Goal: Information Seeking & Learning: Check status

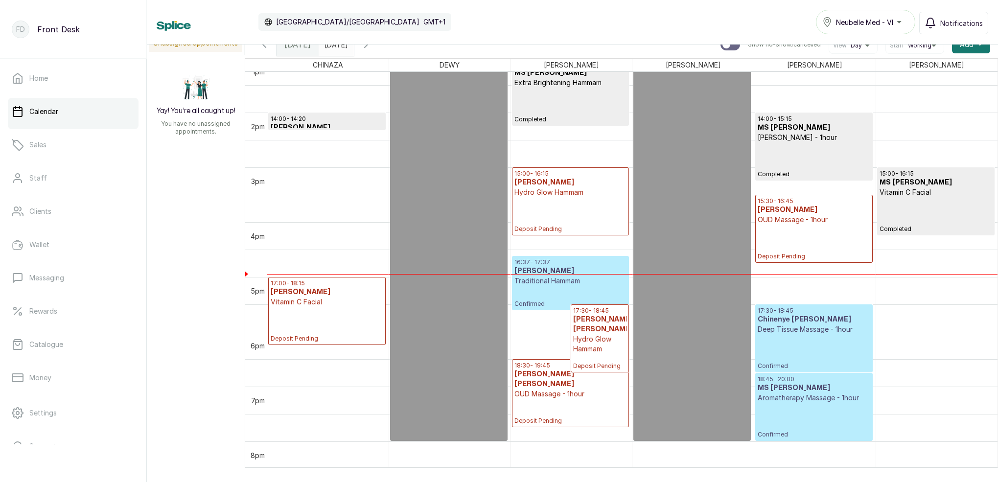
scroll to position [727, 0]
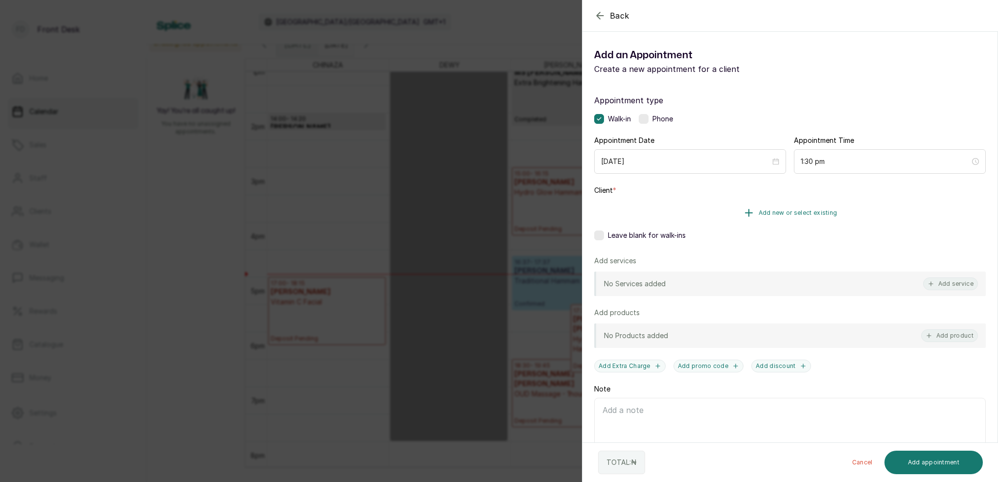
click at [804, 213] on span "Add new or select existing" at bounding box center [797, 213] width 79 height 8
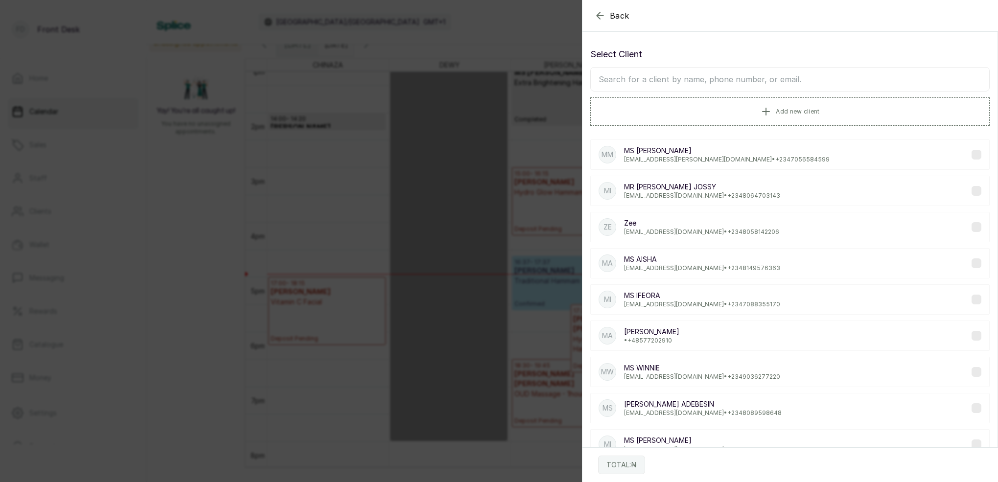
click at [771, 84] on input "text" at bounding box center [789, 79] width 399 height 24
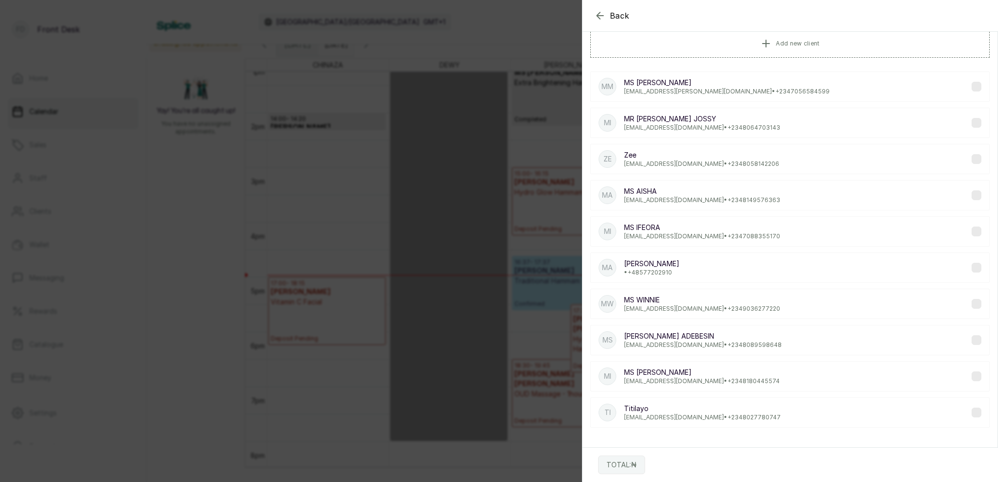
scroll to position [0, 0]
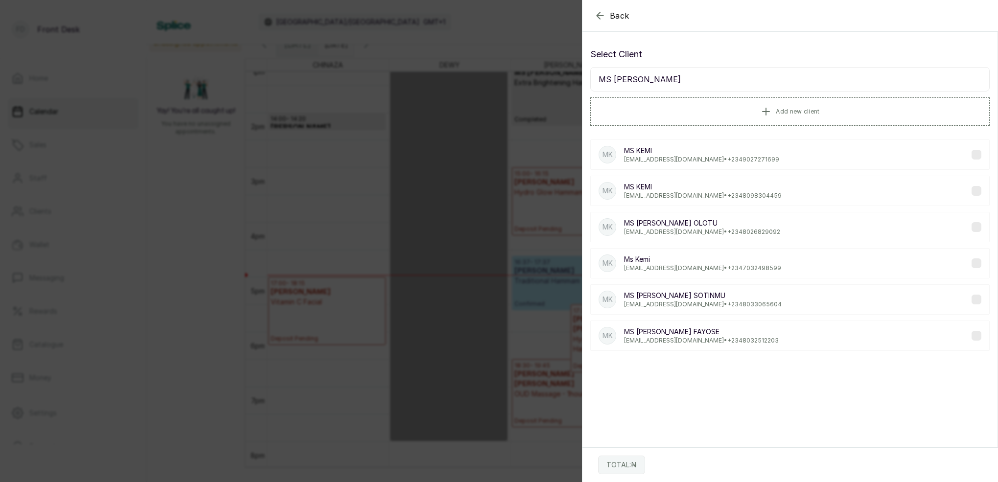
type input "MS [PERSON_NAME]"
click at [675, 267] on p "[EMAIL_ADDRESS][DOMAIN_NAME] • [PHONE_NUMBER]" at bounding box center [702, 268] width 157 height 8
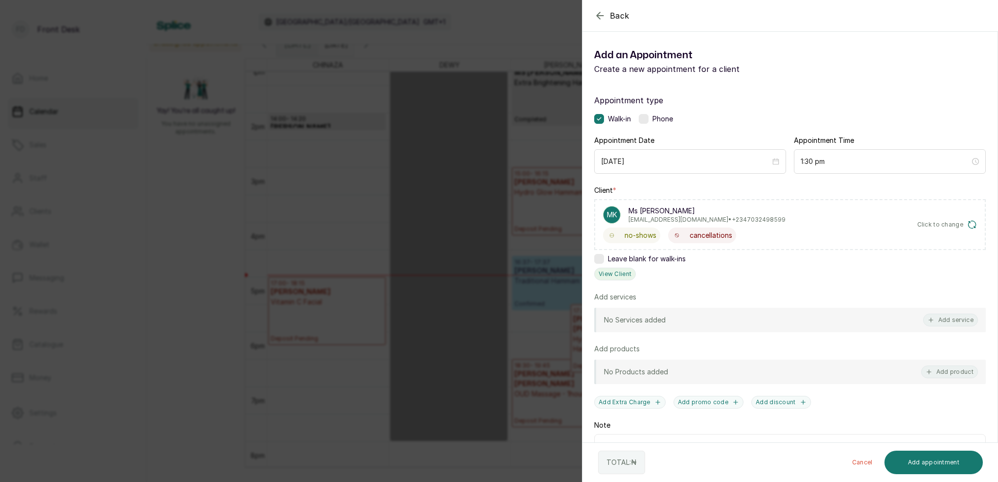
click at [626, 278] on button "View Client" at bounding box center [615, 274] width 42 height 13
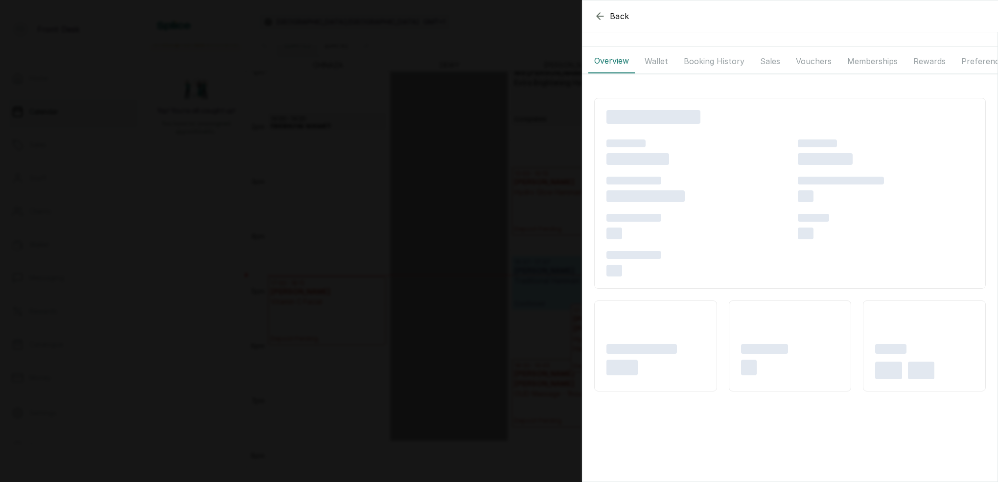
click at [654, 55] on button "Wallet" at bounding box center [655, 61] width 35 height 24
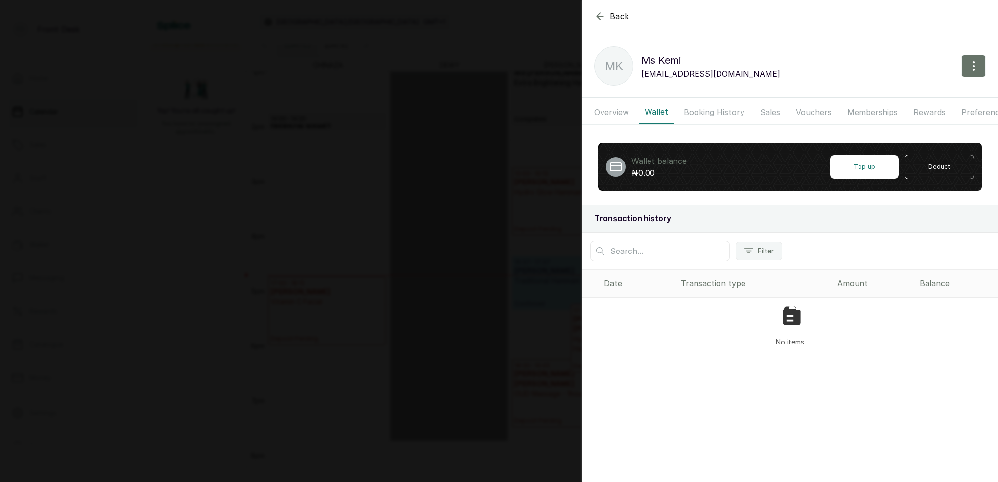
click at [703, 65] on p "Ms [PERSON_NAME]" at bounding box center [710, 60] width 139 height 16
click at [715, 114] on button "Booking History" at bounding box center [714, 112] width 72 height 24
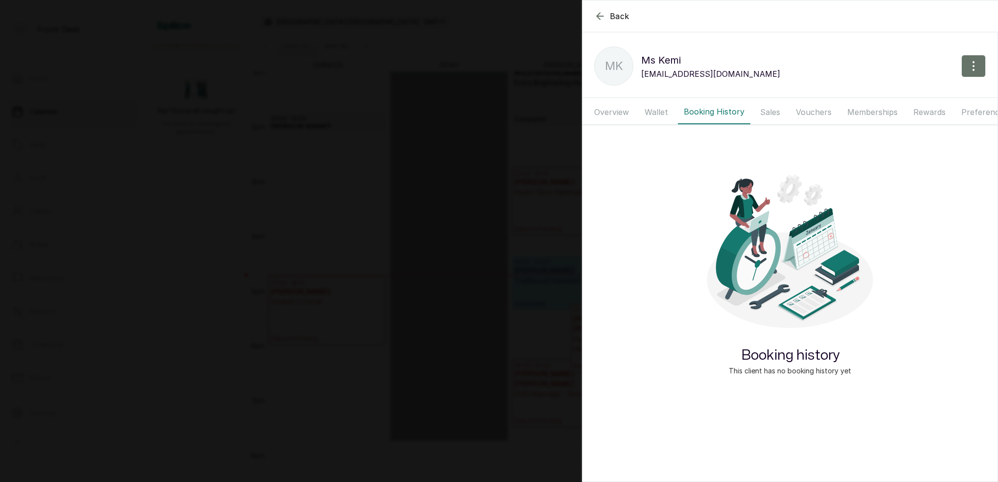
click at [774, 108] on button "Sales" at bounding box center [770, 112] width 32 height 24
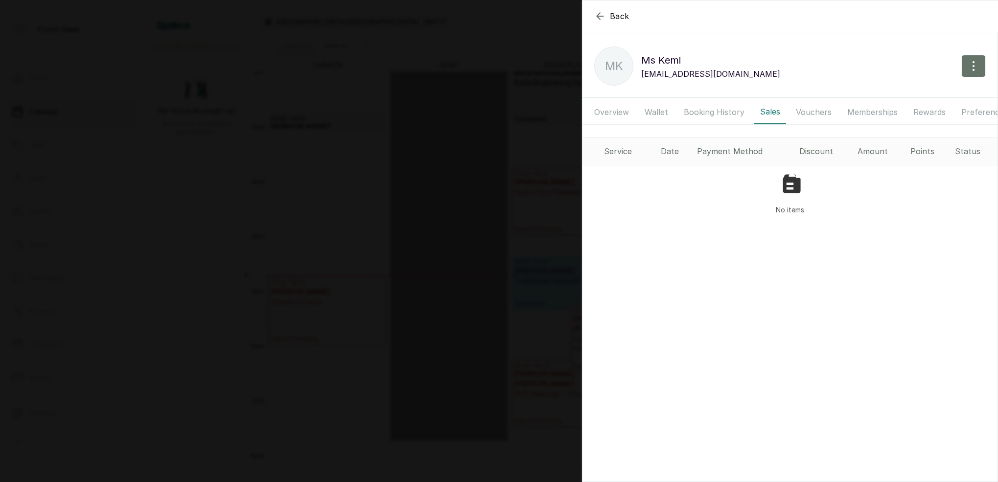
click at [817, 108] on button "Vouchers" at bounding box center [813, 112] width 47 height 24
click at [862, 109] on button "Memberships" at bounding box center [872, 112] width 62 height 24
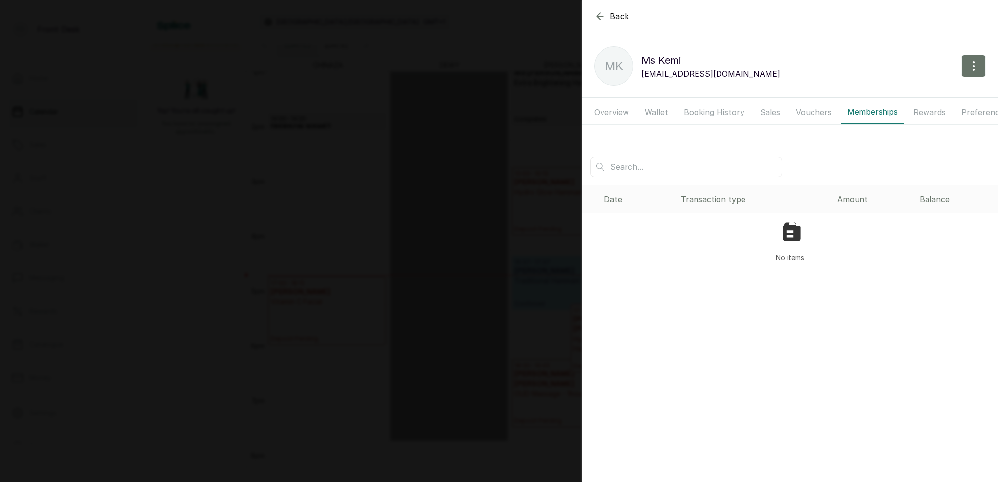
drag, startPoint x: 919, startPoint y: 108, endPoint x: 945, endPoint y: 113, distance: 26.3
click at [922, 110] on button "Rewards" at bounding box center [929, 112] width 44 height 24
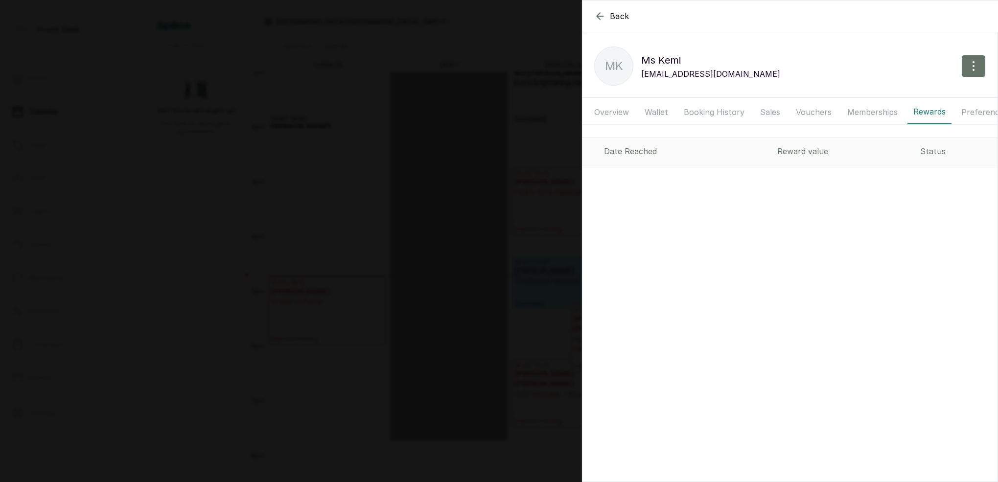
click at [968, 109] on button "Preferences" at bounding box center [984, 112] width 58 height 24
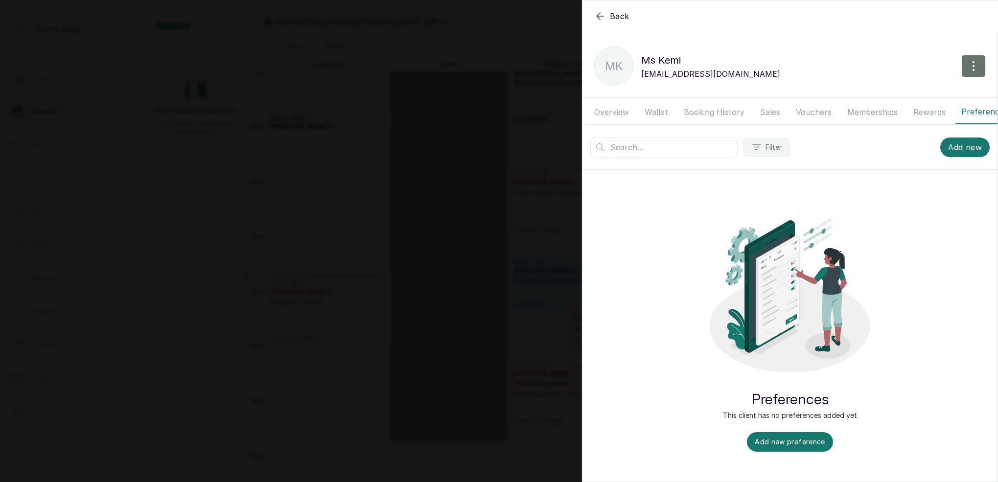
click at [912, 113] on button "Rewards" at bounding box center [929, 112] width 44 height 24
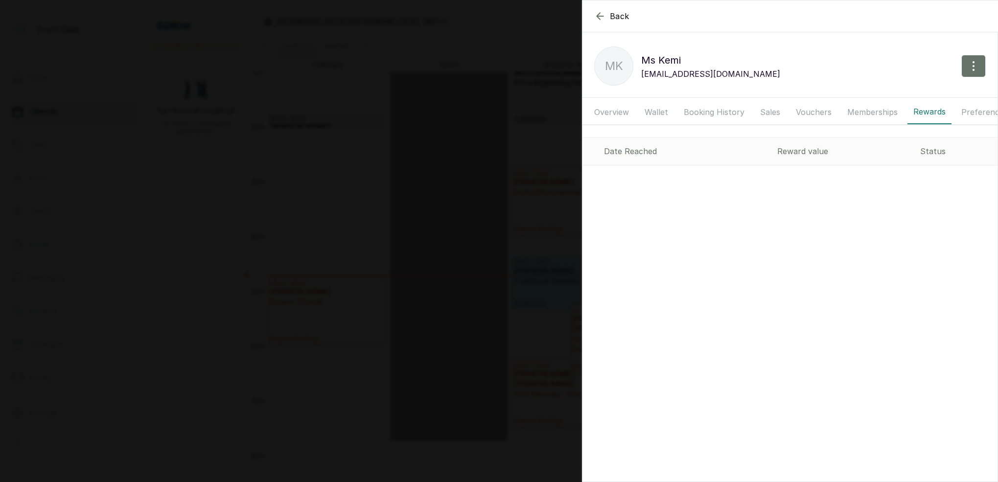
drag, startPoint x: 884, startPoint y: 113, endPoint x: 858, endPoint y: 113, distance: 25.9
click at [881, 113] on button "Memberships" at bounding box center [872, 112] width 62 height 24
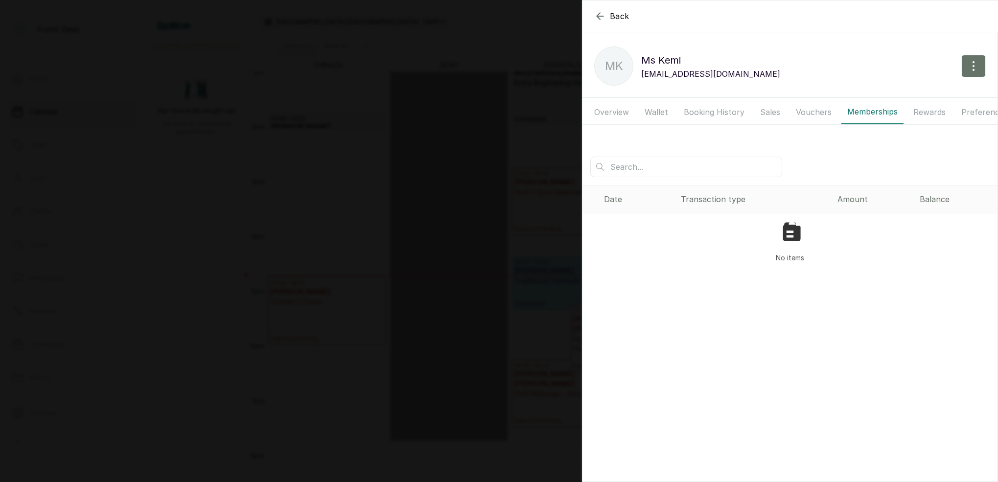
drag, startPoint x: 820, startPoint y: 113, endPoint x: 791, endPoint y: 112, distance: 29.9
click at [820, 113] on button "Vouchers" at bounding box center [813, 112] width 47 height 24
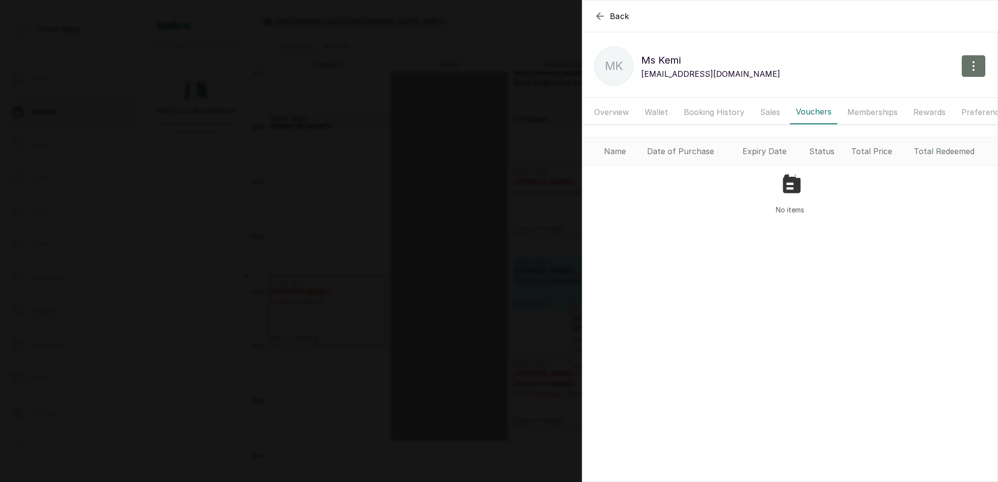
click at [771, 112] on button "Sales" at bounding box center [770, 112] width 32 height 24
click at [713, 113] on button "Booking History" at bounding box center [714, 112] width 72 height 24
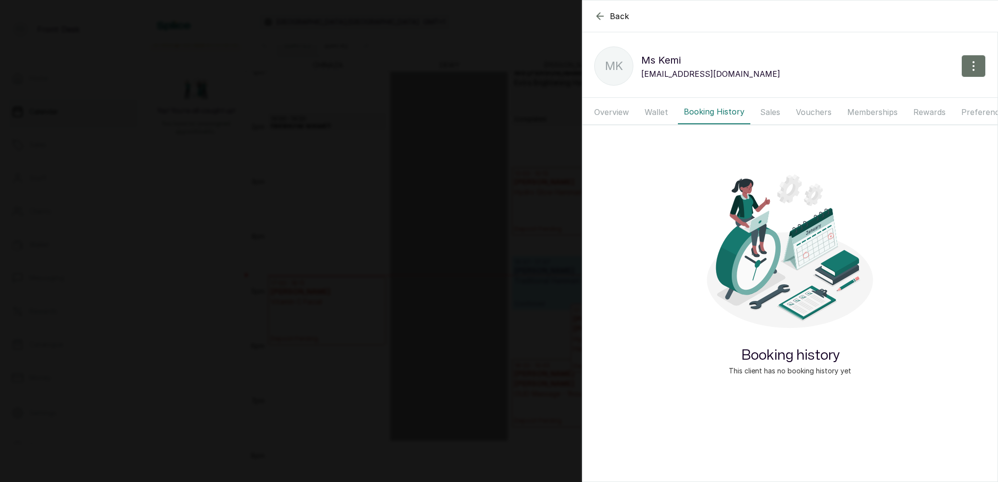
click at [647, 111] on button "Wallet" at bounding box center [655, 112] width 35 height 24
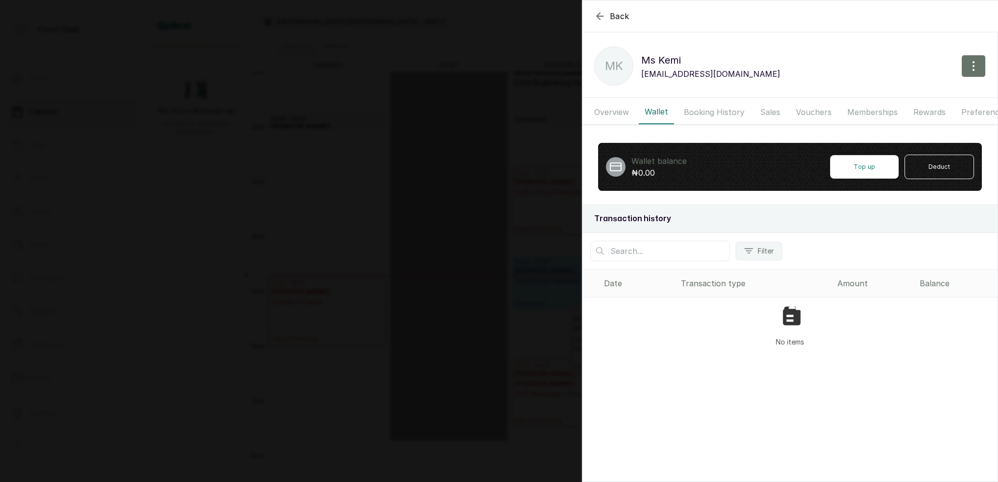
click at [624, 112] on button "Overview" at bounding box center [611, 112] width 46 height 24
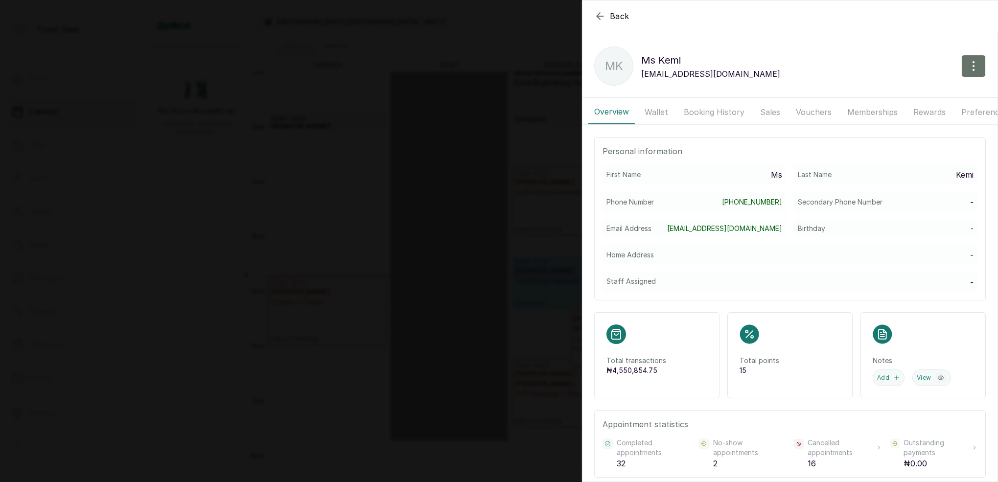
drag, startPoint x: 660, startPoint y: 111, endPoint x: 706, endPoint y: 110, distance: 46.5
click at [660, 111] on button "Wallet" at bounding box center [655, 112] width 35 height 24
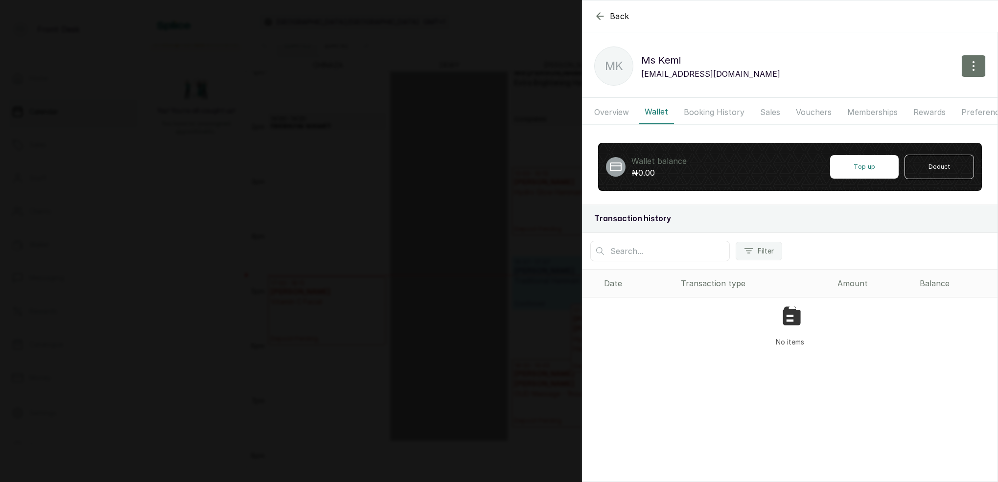
click at [722, 110] on button "Booking History" at bounding box center [714, 112] width 72 height 24
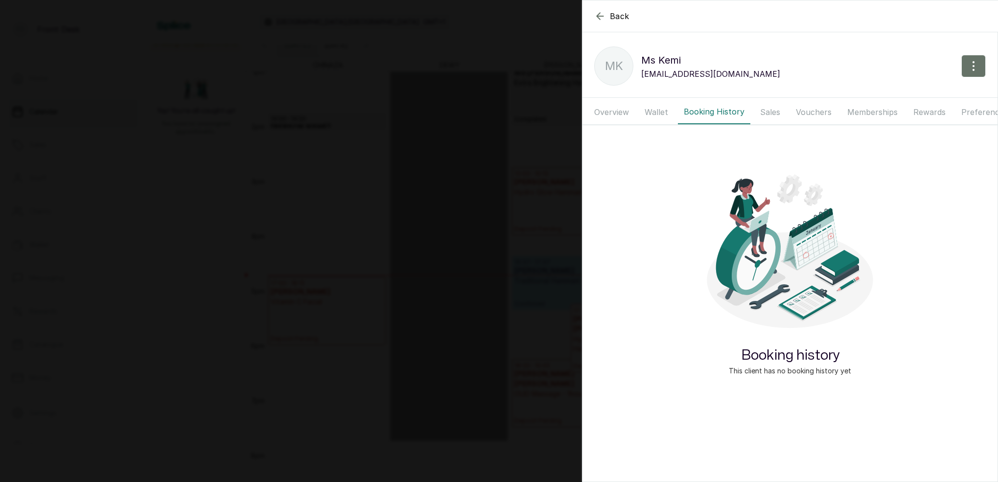
drag, startPoint x: 758, startPoint y: 110, endPoint x: 768, endPoint y: 111, distance: 9.3
click at [761, 110] on button "Sales" at bounding box center [770, 112] width 32 height 24
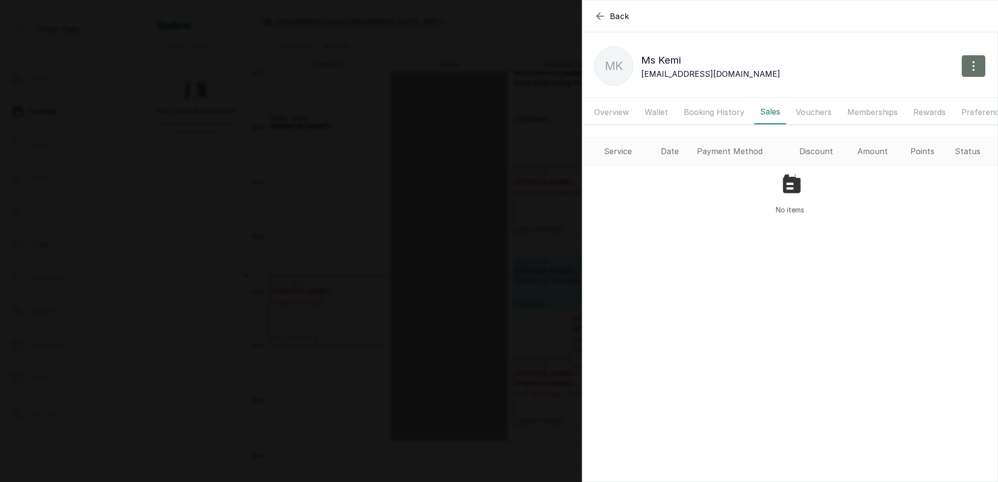
click at [712, 113] on button "Booking History" at bounding box center [714, 112] width 72 height 24
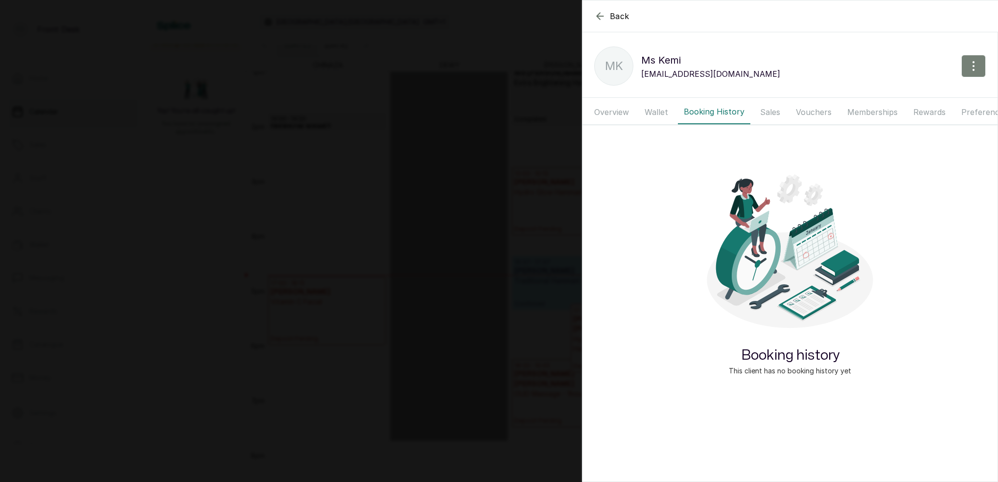
click at [971, 68] on icon "button" at bounding box center [973, 66] width 12 height 12
click at [738, 157] on div "Booking history This client has no booking history yet" at bounding box center [790, 268] width 220 height 262
click at [662, 114] on button "Wallet" at bounding box center [655, 112] width 35 height 24
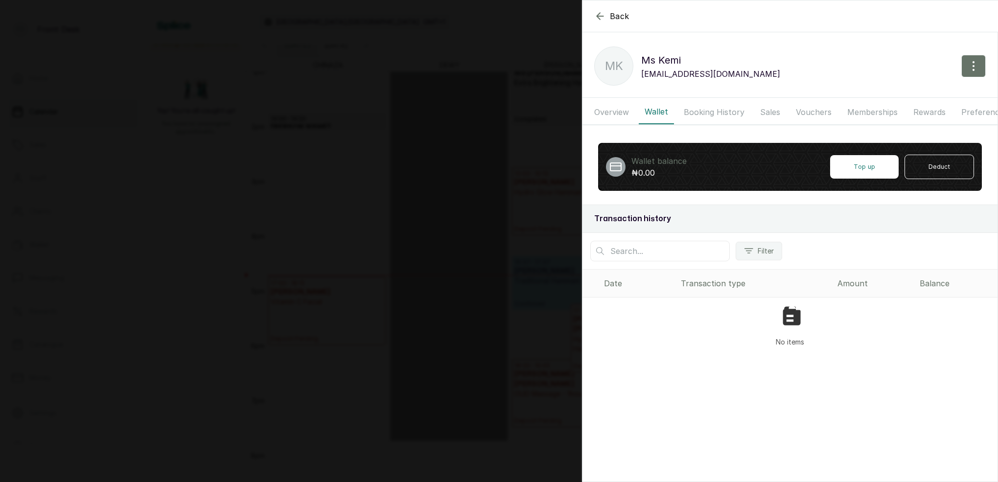
click at [664, 114] on button "Wallet" at bounding box center [655, 112] width 35 height 24
click at [693, 113] on button "Booking History" at bounding box center [714, 112] width 72 height 24
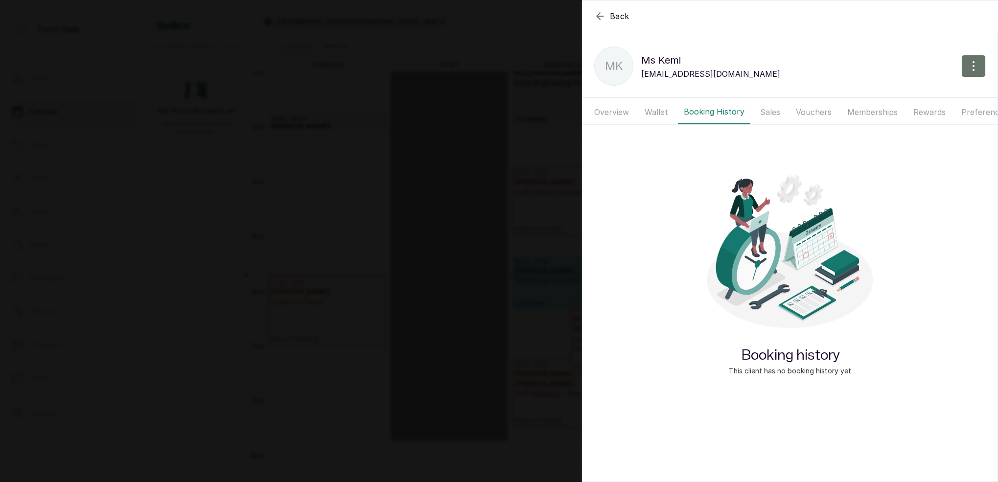
click at [770, 110] on button "Sales" at bounding box center [770, 112] width 32 height 24
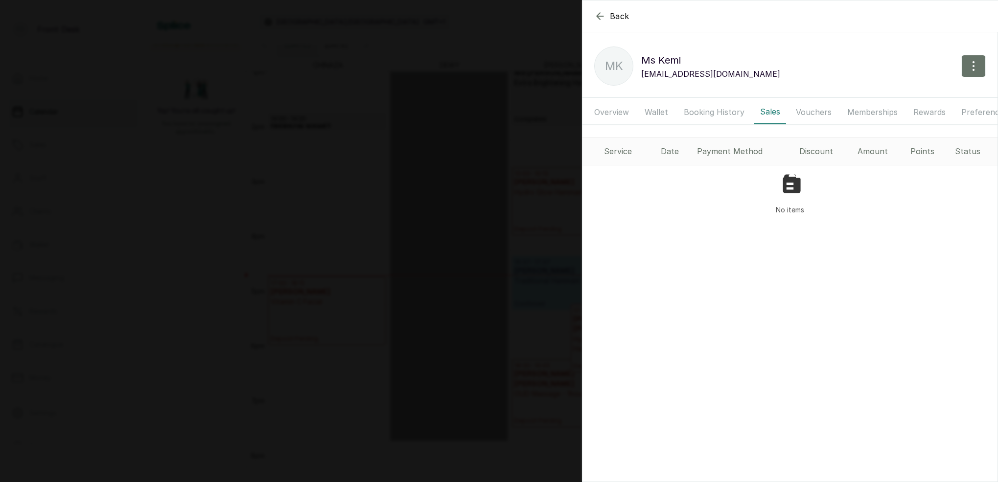
drag, startPoint x: 811, startPoint y: 110, endPoint x: 823, endPoint y: 109, distance: 12.3
click at [811, 110] on button "Vouchers" at bounding box center [813, 112] width 47 height 24
drag, startPoint x: 862, startPoint y: 106, endPoint x: 874, endPoint y: 107, distance: 12.3
click at [863, 106] on button "Memberships" at bounding box center [872, 112] width 62 height 24
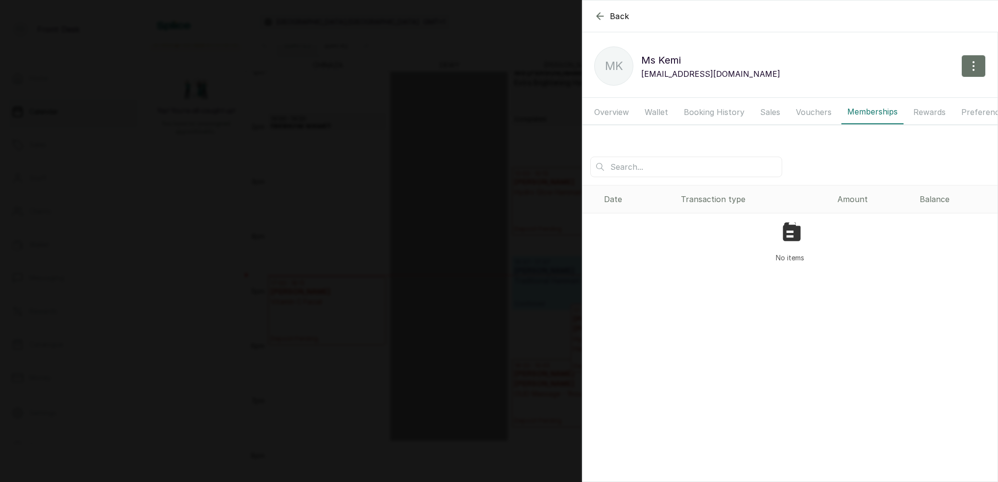
drag, startPoint x: 919, startPoint y: 109, endPoint x: 946, endPoint y: 110, distance: 26.9
click at [925, 110] on button "Rewards" at bounding box center [929, 112] width 44 height 24
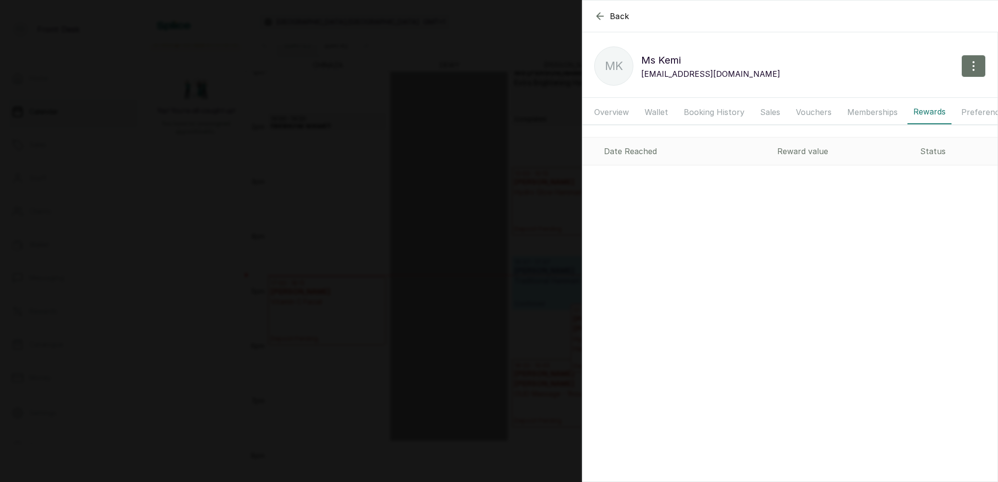
drag, startPoint x: 960, startPoint y: 110, endPoint x: 945, endPoint y: 111, distance: 15.7
click at [960, 110] on button "Preferences" at bounding box center [984, 112] width 58 height 24
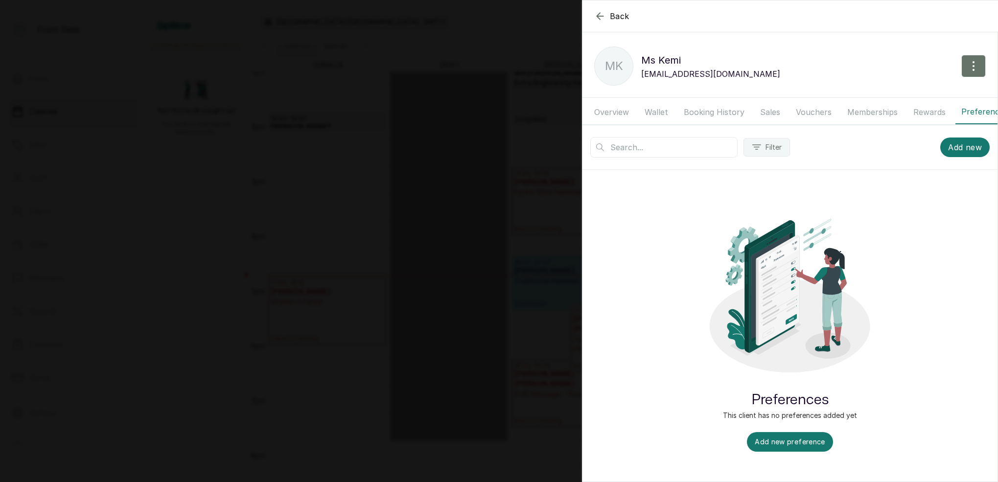
drag, startPoint x: 614, startPoint y: 116, endPoint x: 632, endPoint y: 114, distance: 18.3
click at [614, 116] on button "Overview" at bounding box center [611, 112] width 46 height 24
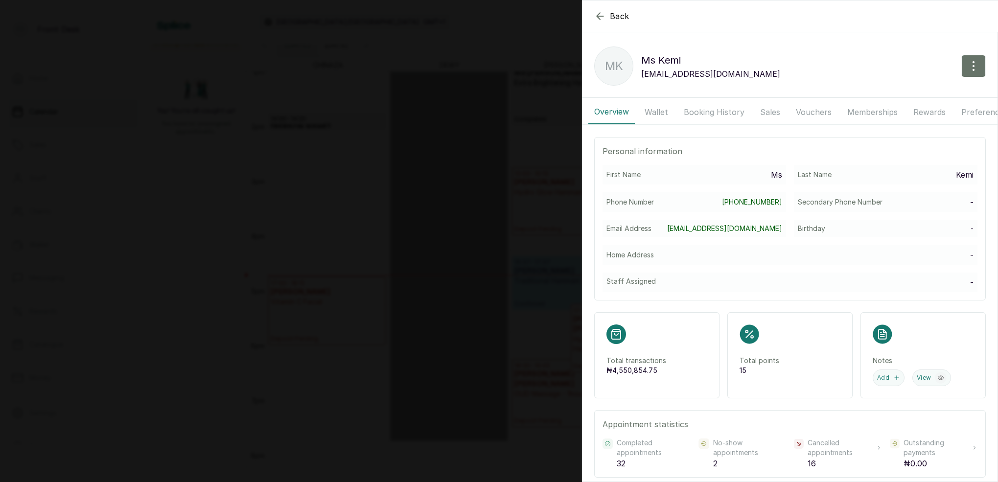
drag, startPoint x: 662, startPoint y: 113, endPoint x: 668, endPoint y: 114, distance: 5.9
click at [663, 113] on button "Wallet" at bounding box center [655, 112] width 35 height 24
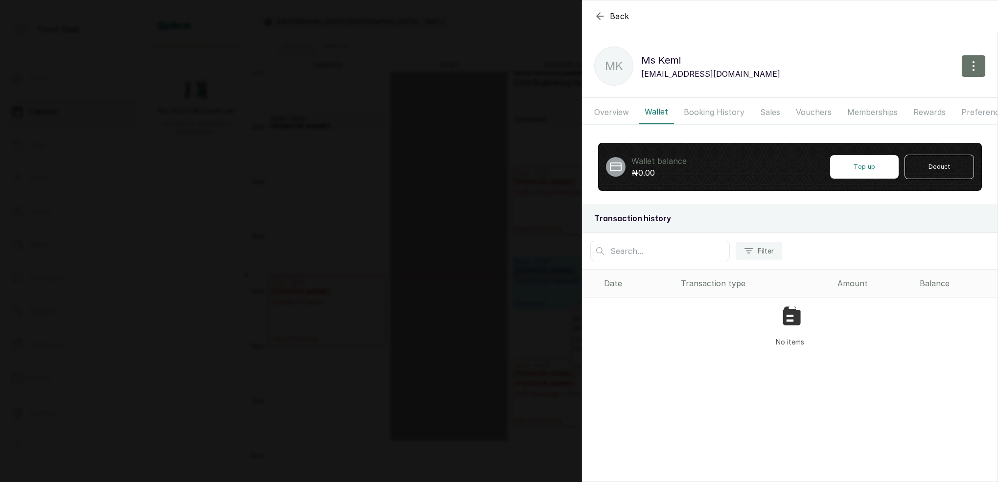
click at [704, 110] on button "Booking History" at bounding box center [714, 112] width 72 height 24
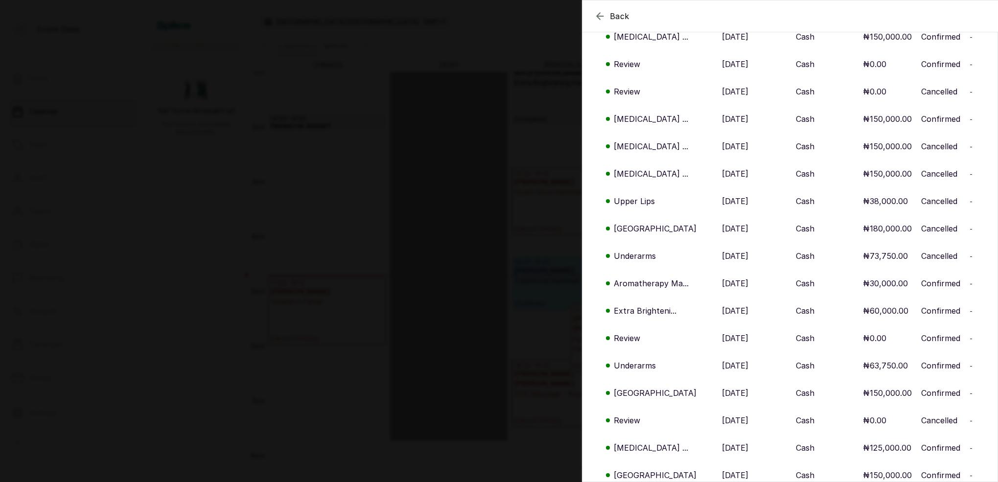
scroll to position [2287, 0]
click at [645, 305] on p "Extra Brighteni..." at bounding box center [645, 311] width 63 height 12
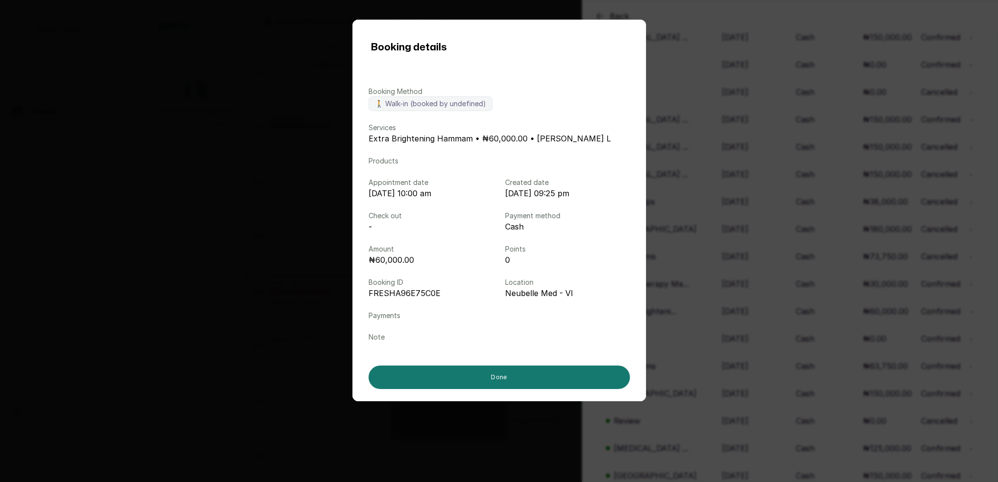
click at [749, 133] on div "Booking details Booking Method 🚶 Walk-in (booked by undefined) Services Extra B…" at bounding box center [499, 241] width 998 height 482
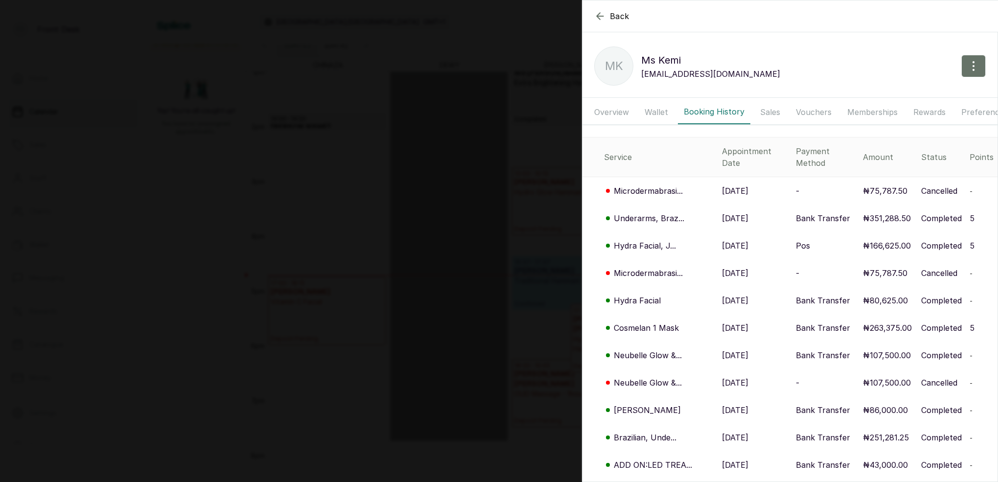
scroll to position [0, 0]
click at [647, 185] on p "Microdermabrasi..." at bounding box center [648, 191] width 69 height 12
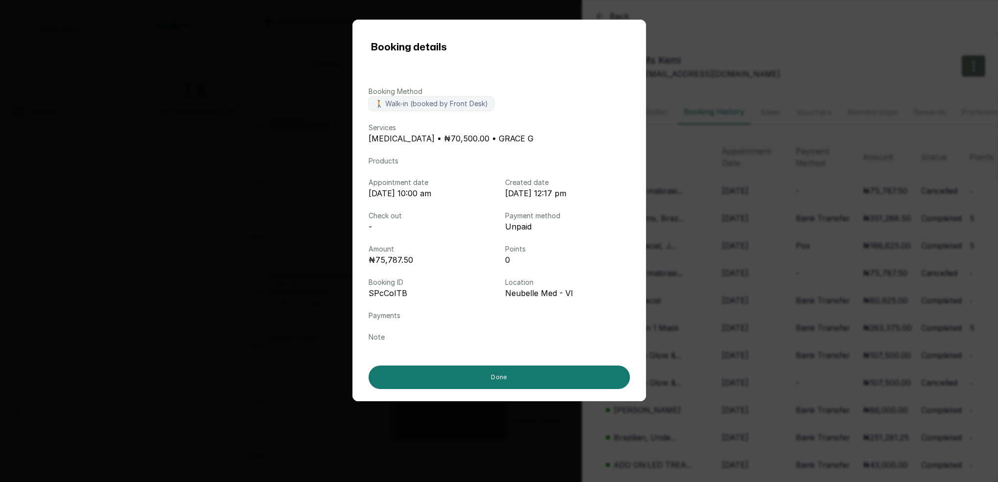
drag, startPoint x: 742, startPoint y: 186, endPoint x: 726, endPoint y: 192, distance: 16.7
click at [742, 186] on div "Booking details Booking Method 🚶 Walk-in (booked by Front Desk) Services [MEDIC…" at bounding box center [499, 241] width 998 height 482
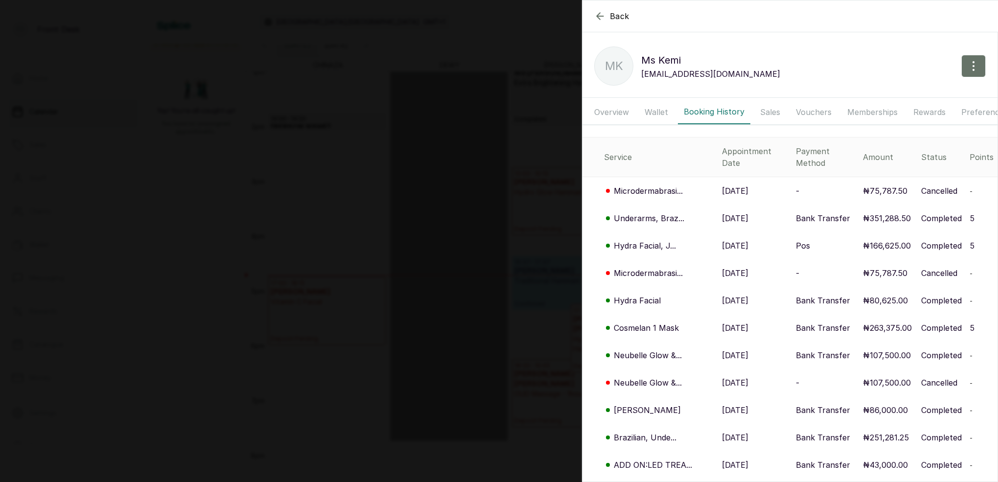
click at [642, 212] on p "Underarms, Braz..." at bounding box center [649, 218] width 70 height 12
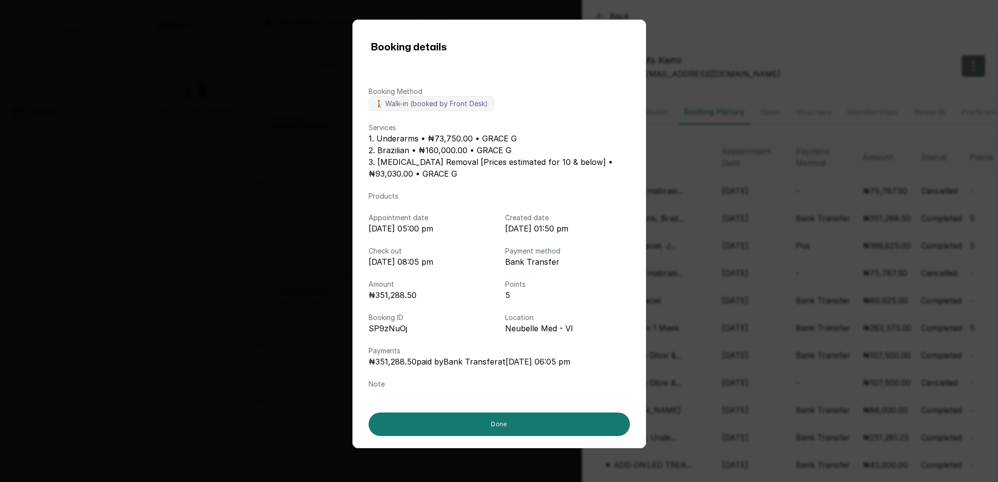
click at [709, 207] on div "Booking details Booking Method 🚶 Walk-in (booked by Front Desk) Services 1. Und…" at bounding box center [499, 241] width 998 height 482
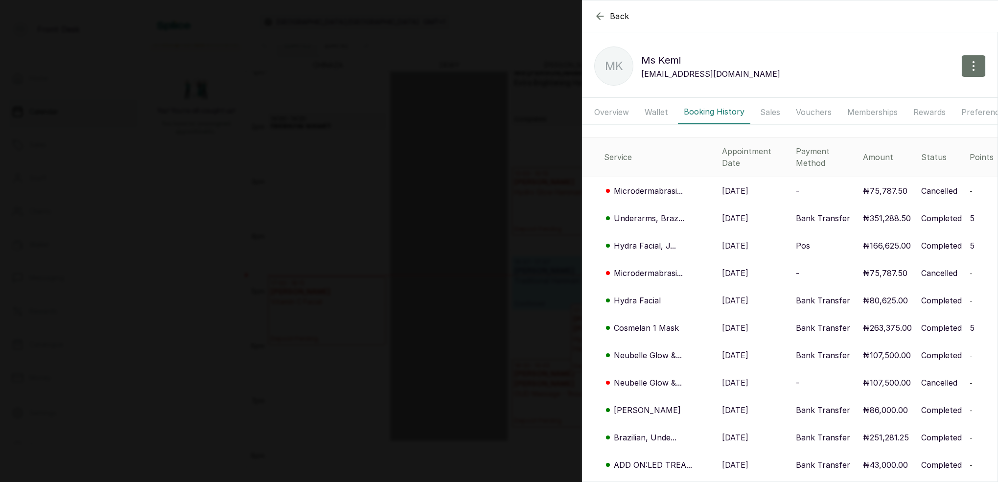
click at [638, 240] on p "Hydra Facial, J..." at bounding box center [645, 246] width 62 height 12
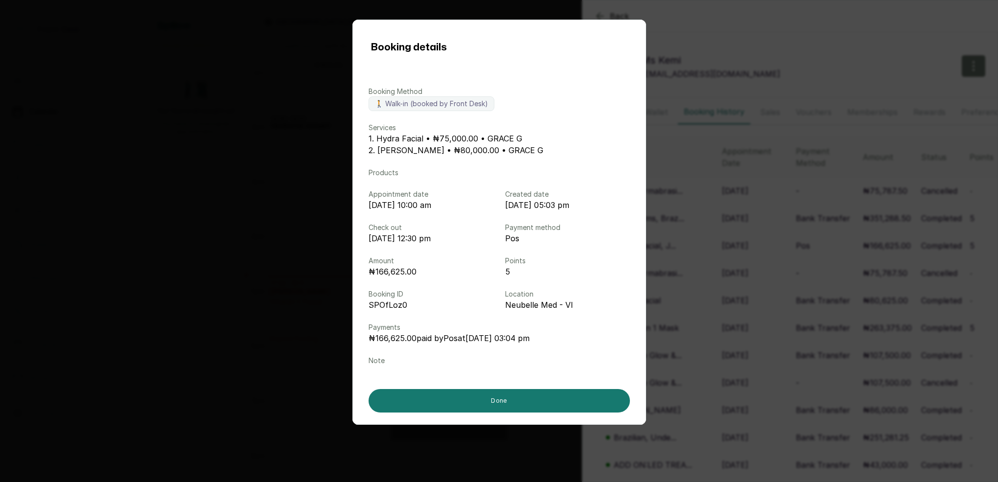
click at [731, 231] on div "Booking details Booking Method 🚶 Walk-in (booked by Front Desk) Services 1. Hyd…" at bounding box center [499, 241] width 998 height 482
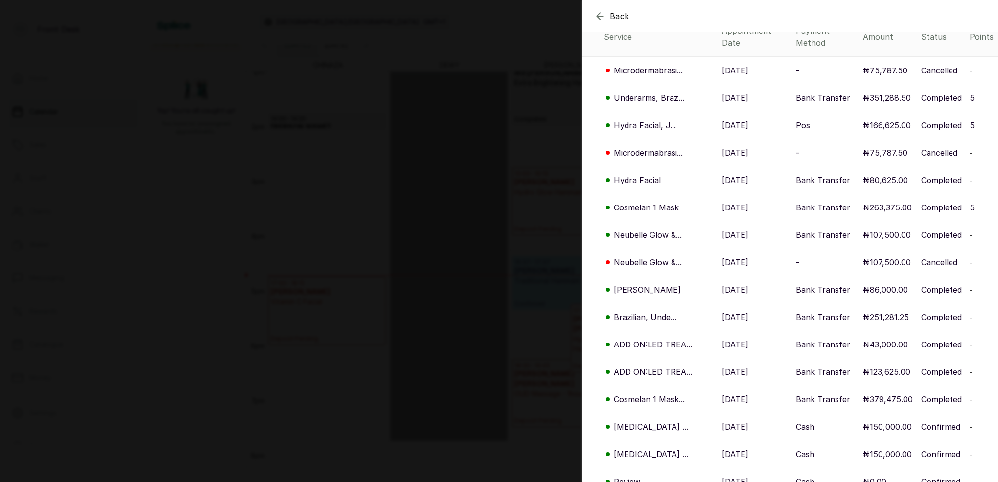
scroll to position [122, 0]
click at [645, 145] on p "Microdermabrasi..." at bounding box center [648, 151] width 69 height 12
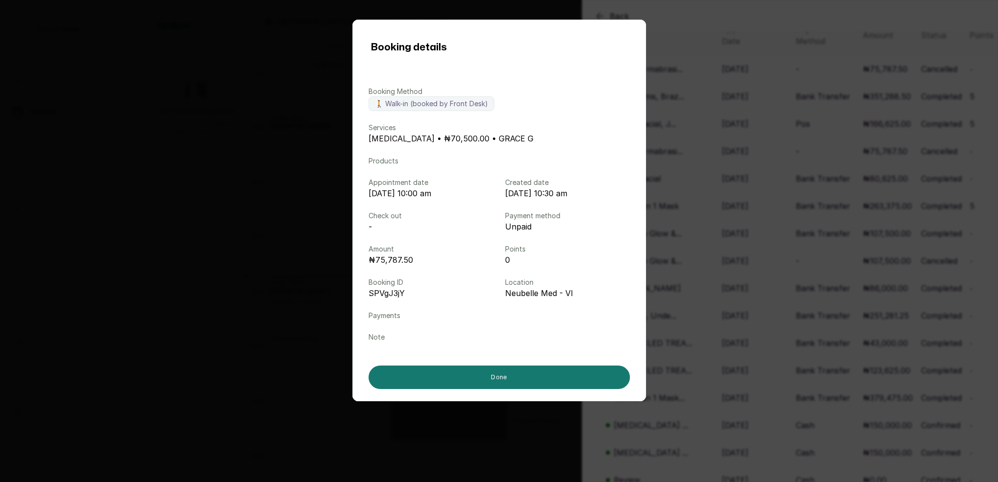
drag, startPoint x: 726, startPoint y: 160, endPoint x: 717, endPoint y: 166, distance: 9.9
click at [726, 160] on div "Booking details Booking Method 🚶 Walk-in (booked by Front Desk) Services [MEDIC…" at bounding box center [499, 241] width 998 height 482
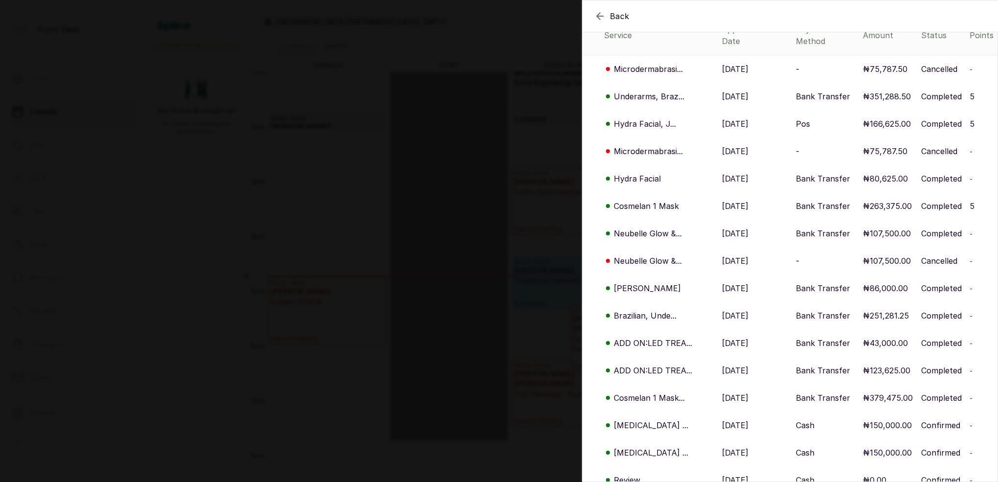
click at [642, 200] on p "Cosmelan 1 Mask" at bounding box center [646, 206] width 65 height 12
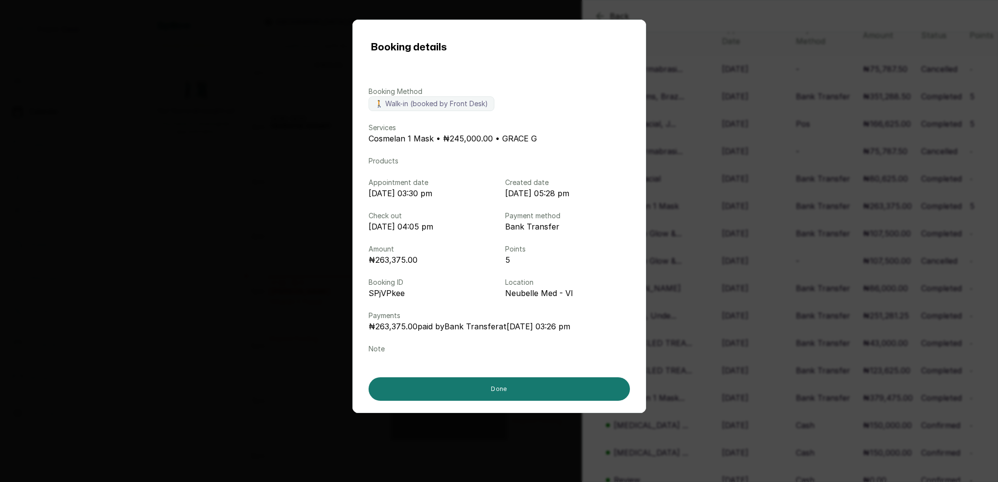
drag, startPoint x: 754, startPoint y: 198, endPoint x: 742, endPoint y: 201, distance: 13.1
click at [754, 198] on div "Booking details Booking Method 🚶 Walk-in (booked by Front Desk) Services Cosmel…" at bounding box center [499, 241] width 998 height 482
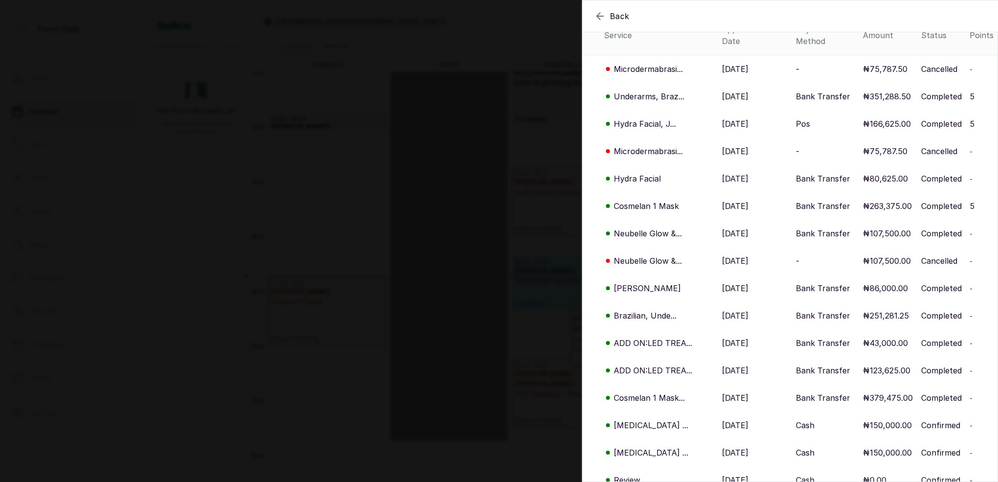
click at [656, 228] on p "Neubelle Glow &..." at bounding box center [648, 234] width 68 height 12
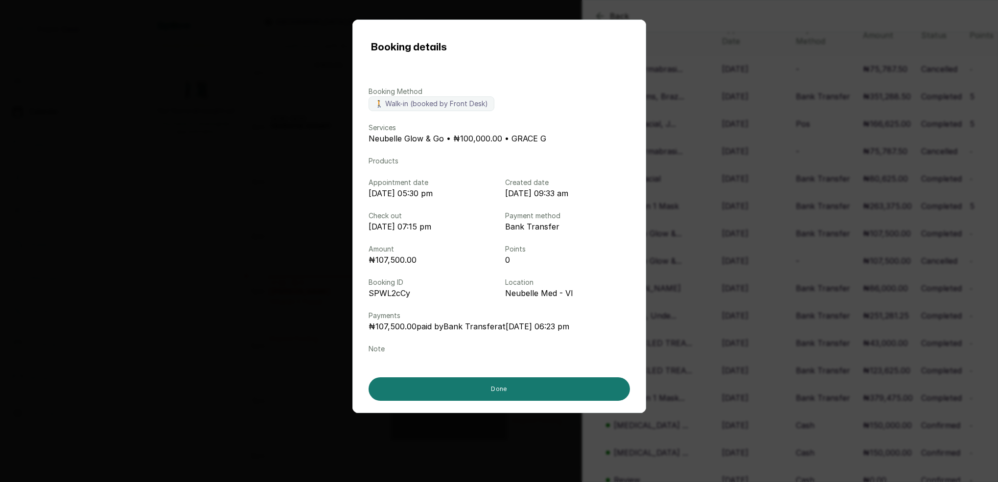
click at [755, 224] on div "Booking details Booking Method 🚶 Walk-in (booked by Front Desk) Services Neubel…" at bounding box center [499, 241] width 998 height 482
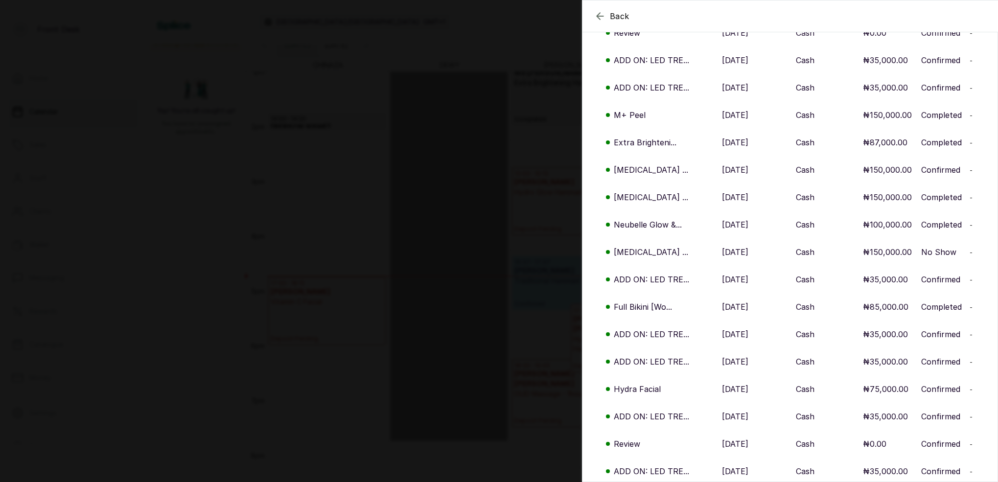
scroll to position [1197, 0]
click at [645, 135] on p "Extra Brighteni..." at bounding box center [645, 141] width 63 height 12
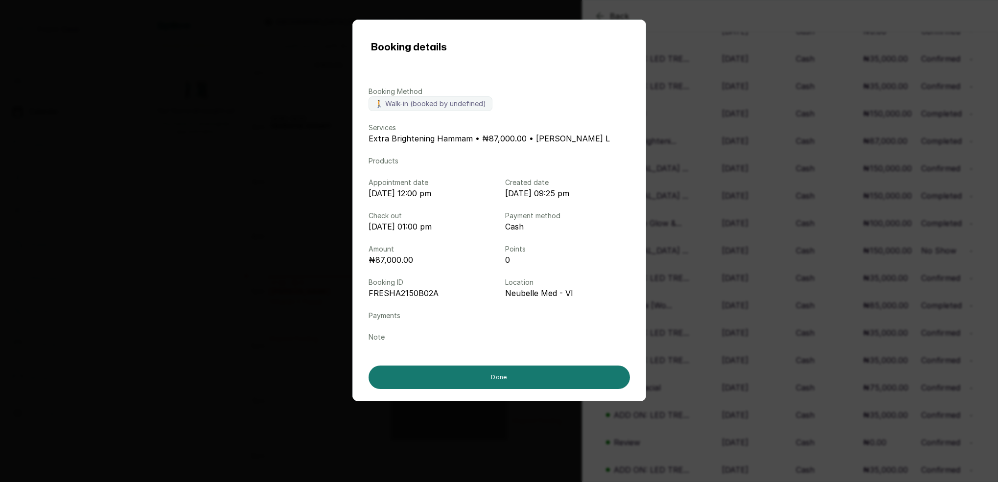
click at [707, 121] on div "Booking details Booking Method 🚶 Walk-in (booked by undefined) Services Extra B…" at bounding box center [499, 241] width 998 height 482
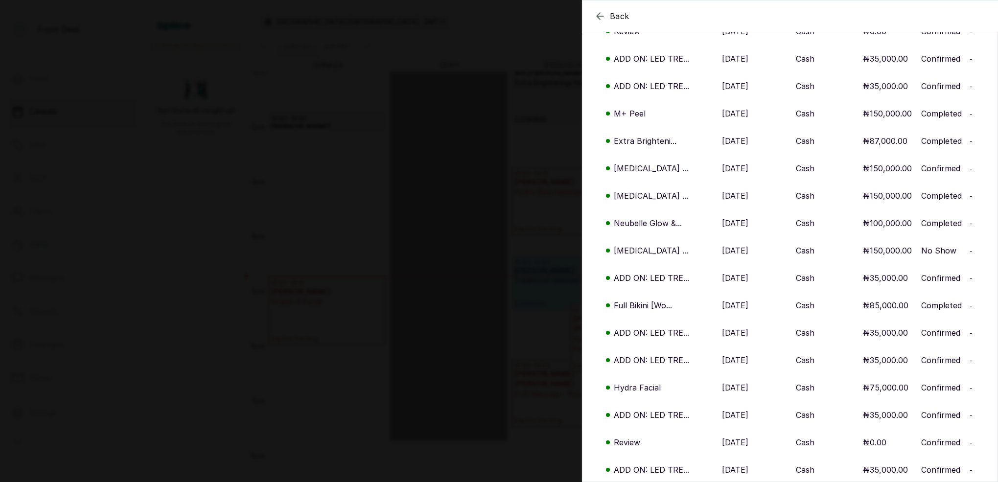
click at [650, 190] on p "[MEDICAL_DATA] ..." at bounding box center [651, 196] width 74 height 12
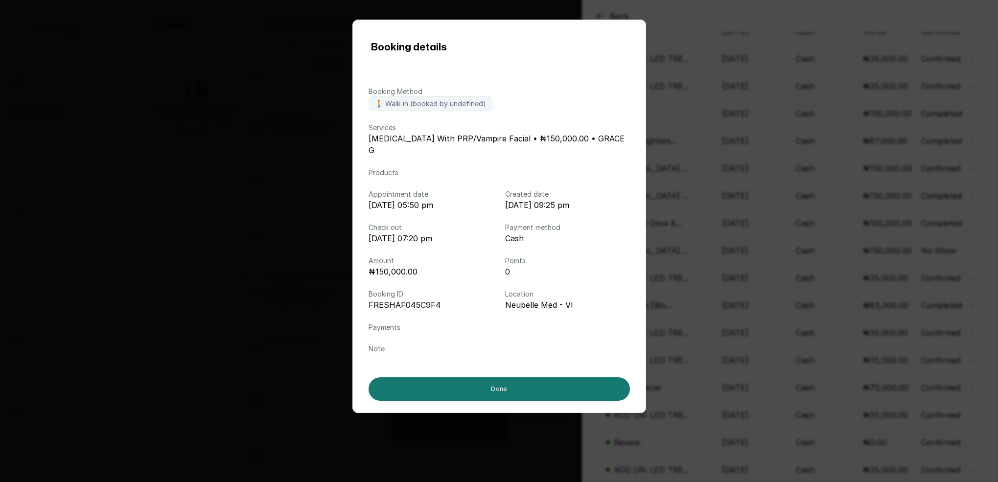
click at [719, 163] on div "Booking details Booking Method 🚶 Walk-in (booked by undefined) Services [MEDICA…" at bounding box center [499, 241] width 998 height 482
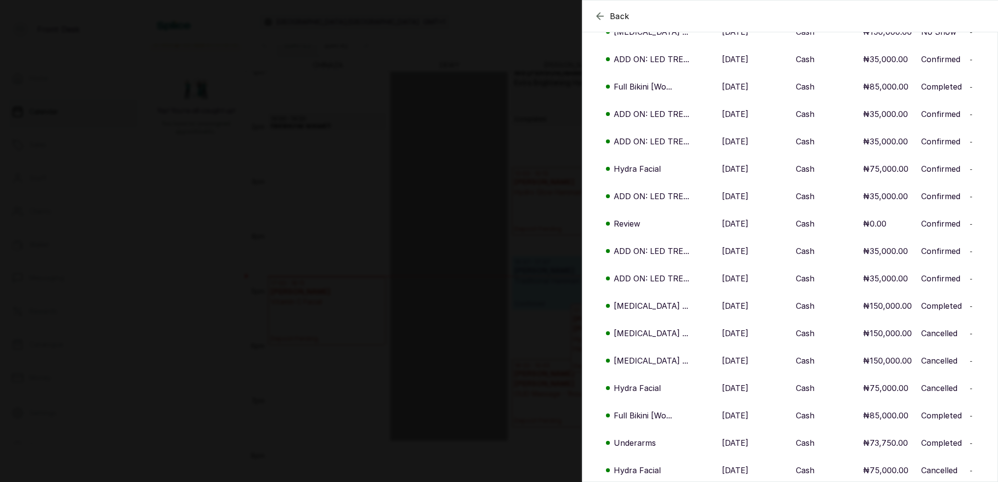
scroll to position [1430, 0]
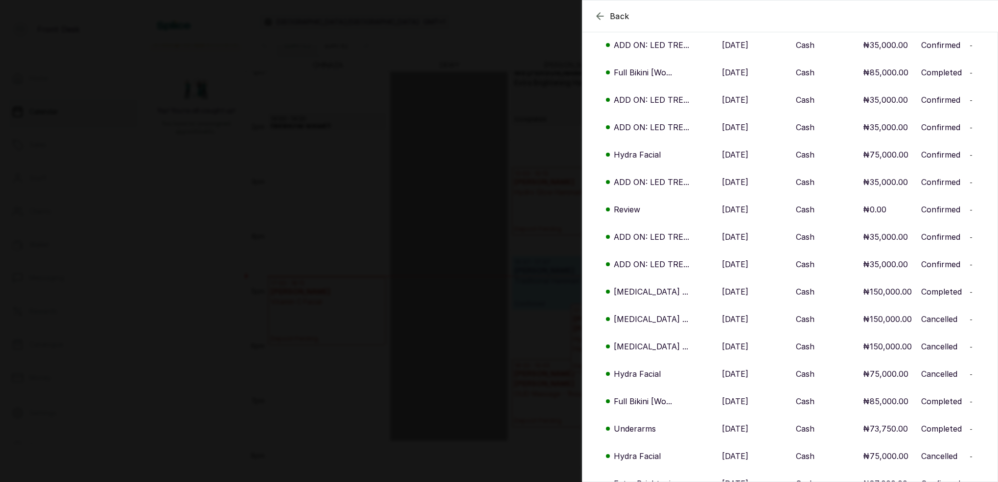
click at [662, 231] on p "ADD ON: LED TRE..." at bounding box center [651, 237] width 75 height 12
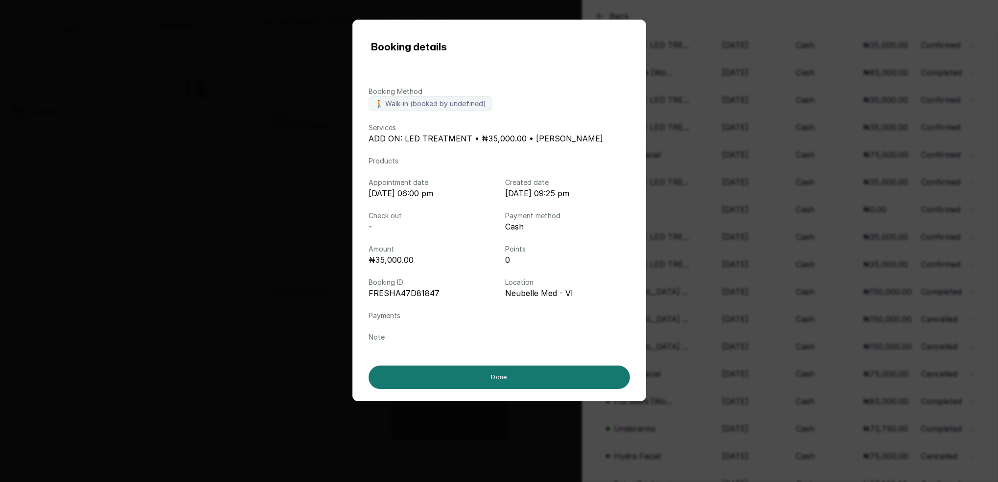
click at [772, 193] on div "Booking details Booking Method 🚶 Walk-in (booked by undefined) Services ADD ON:…" at bounding box center [499, 241] width 998 height 482
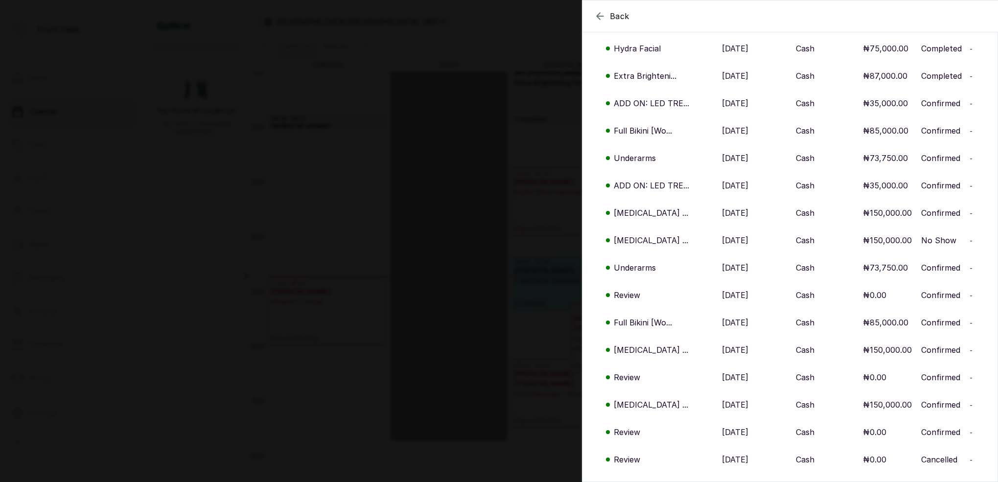
scroll to position [1925, 0]
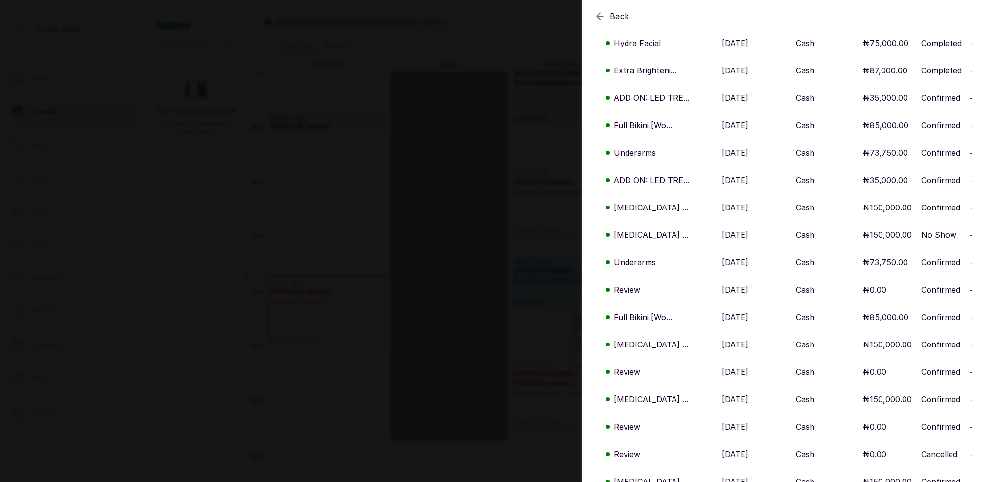
click at [653, 202] on p "[MEDICAL_DATA] ..." at bounding box center [651, 208] width 74 height 12
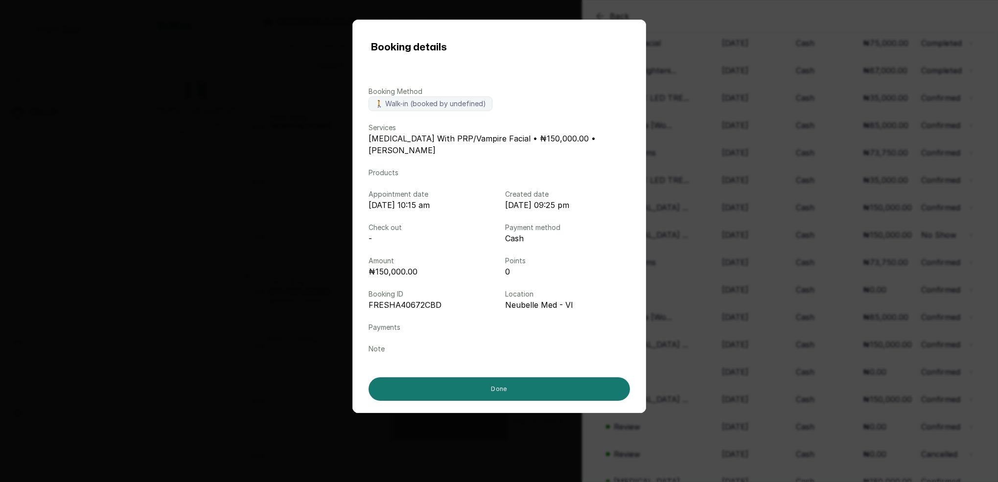
click at [698, 175] on div "Booking details Booking Method 🚶 Walk-in (booked by undefined) Services [MEDICA…" at bounding box center [499, 241] width 998 height 482
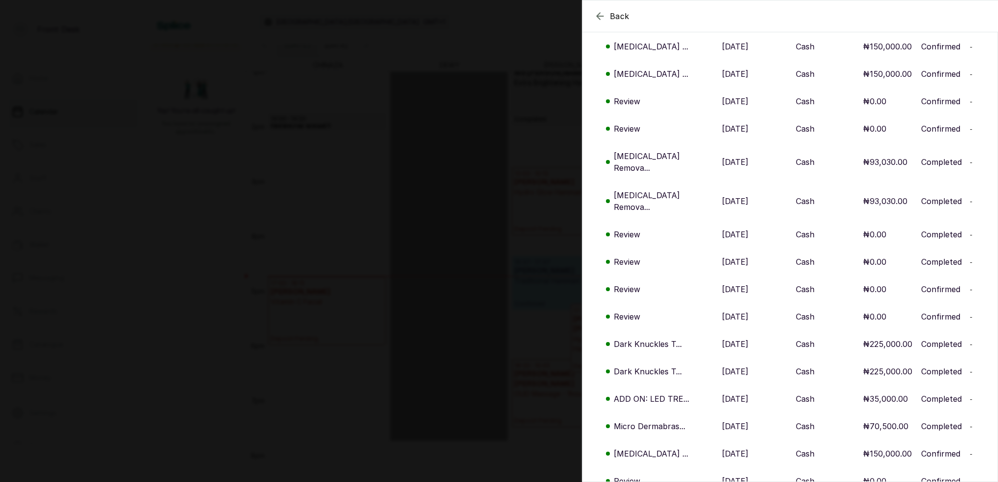
scroll to position [500, 0]
click at [649, 151] on p "[MEDICAL_DATA] Remova..." at bounding box center [664, 162] width 100 height 23
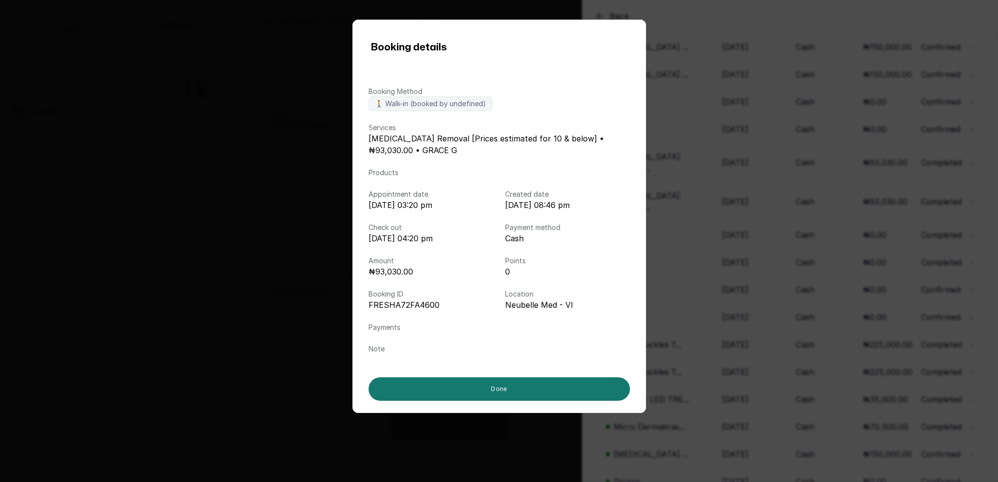
click at [728, 150] on div "Booking details Booking Method 🚶 Walk-in (booked by undefined) Services [MEDICA…" at bounding box center [499, 241] width 998 height 482
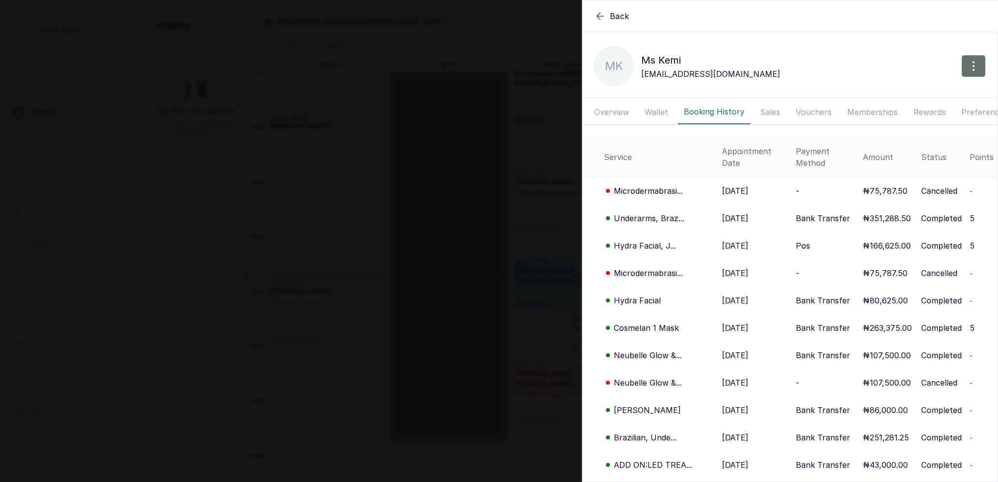
scroll to position [0, 0]
click at [650, 185] on p "Microdermabrasi..." at bounding box center [648, 191] width 69 height 12
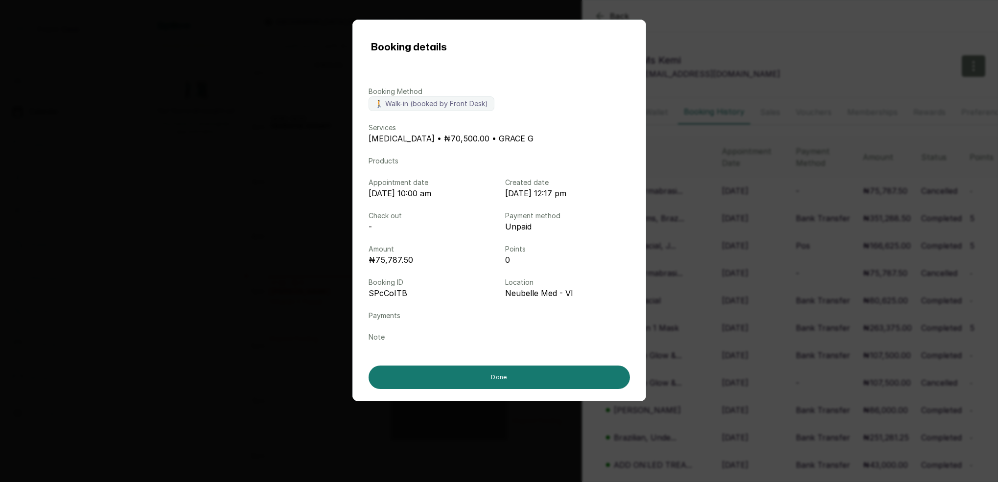
drag, startPoint x: 721, startPoint y: 190, endPoint x: 672, endPoint y: 218, distance: 55.9
click at [721, 190] on div "Booking details Booking Method 🚶 Walk-in (booked by Front Desk) Services [MEDIC…" at bounding box center [499, 241] width 998 height 482
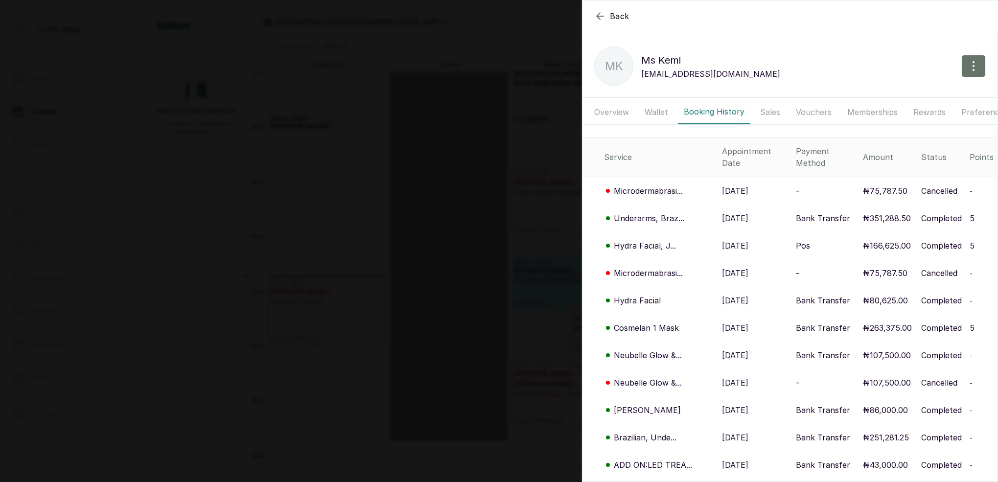
click at [636, 240] on p "Hydra Facial, J..." at bounding box center [645, 246] width 62 height 12
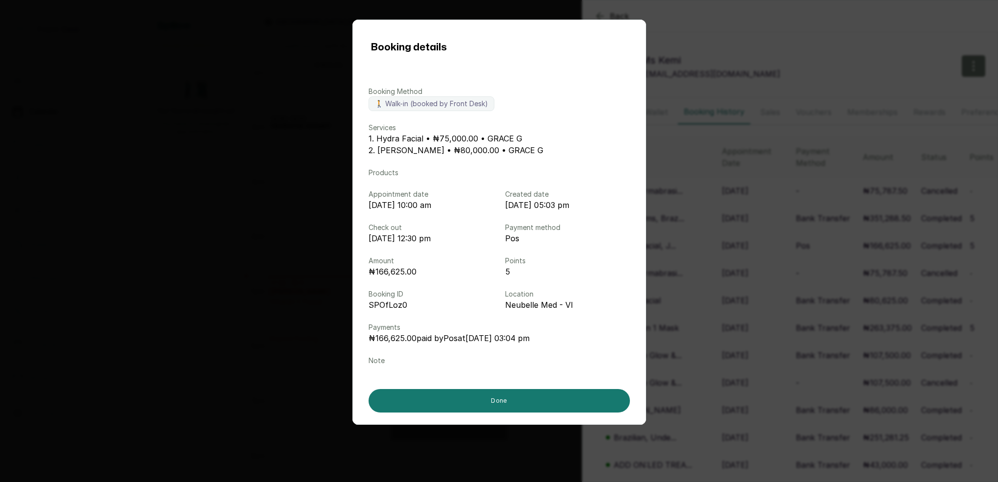
drag, startPoint x: 700, startPoint y: 235, endPoint x: 696, endPoint y: 239, distance: 5.9
click at [699, 235] on div "Booking details Booking Method 🚶 Walk-in (booked by Front Desk) Services 1. Hyd…" at bounding box center [499, 241] width 998 height 482
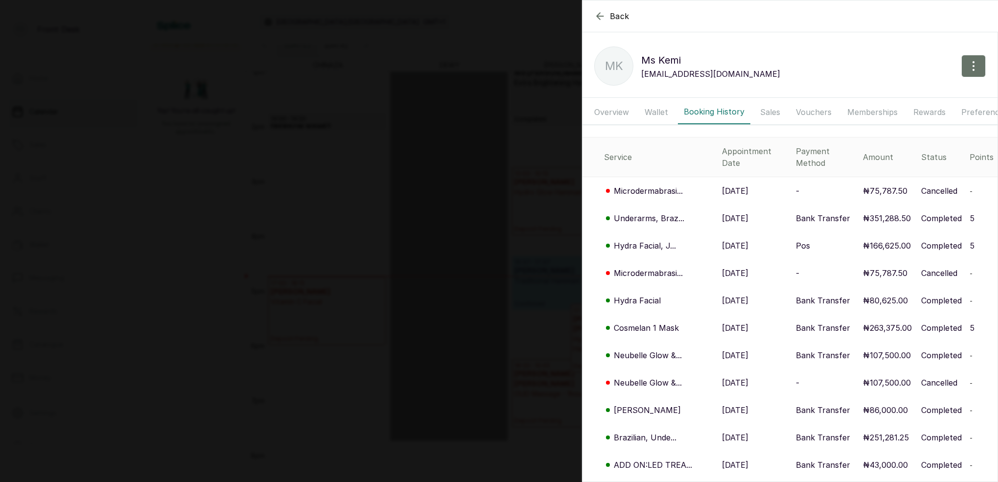
click at [634, 295] on p "Hydra Facial" at bounding box center [637, 301] width 47 height 12
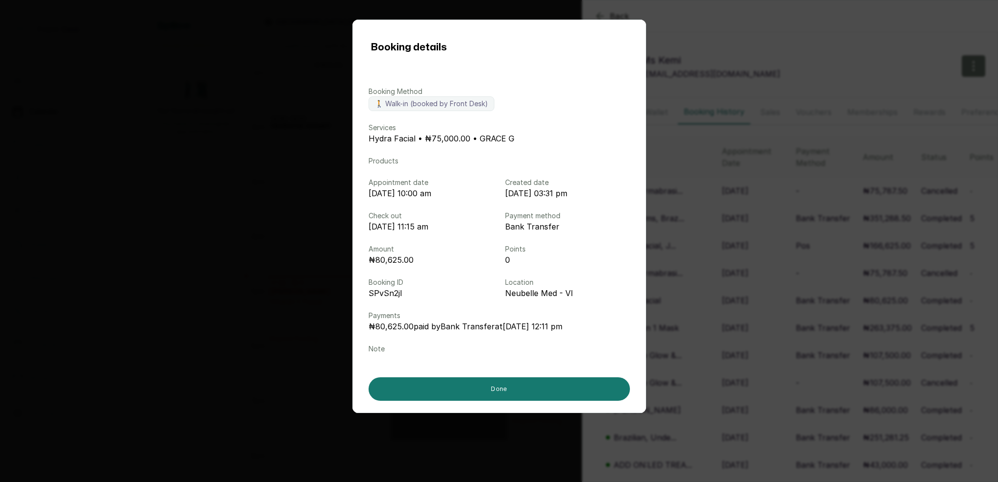
click at [715, 271] on div "Booking details Booking Method 🚶 Walk-in (booked by Front Desk) Services Hydra …" at bounding box center [499, 241] width 998 height 482
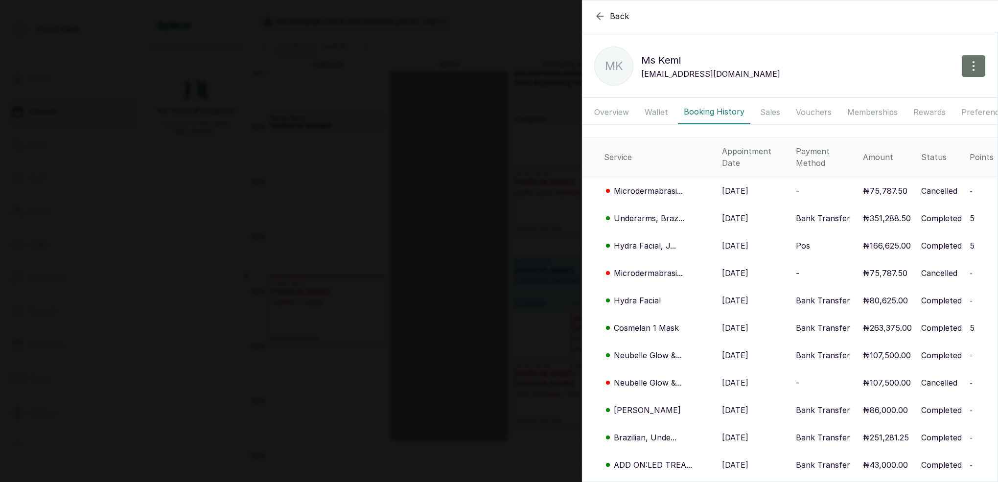
click at [529, 188] on div "Back Ms [PERSON_NAME] MK Ms [PERSON_NAME] [PERSON_NAME][EMAIL_ADDRESS][DOMAIN_N…" at bounding box center [499, 241] width 998 height 482
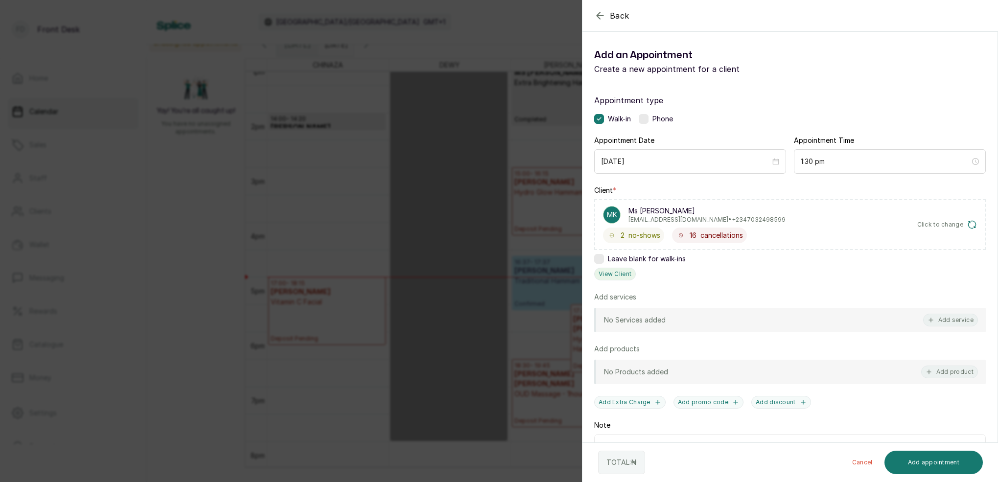
click at [617, 270] on button "View Client" at bounding box center [615, 274] width 42 height 13
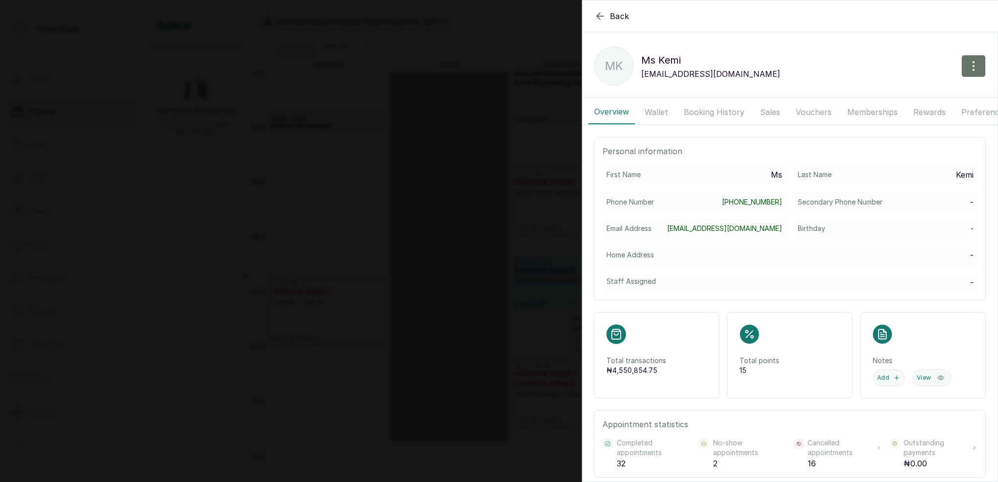
click at [711, 113] on button "Booking History" at bounding box center [714, 112] width 72 height 24
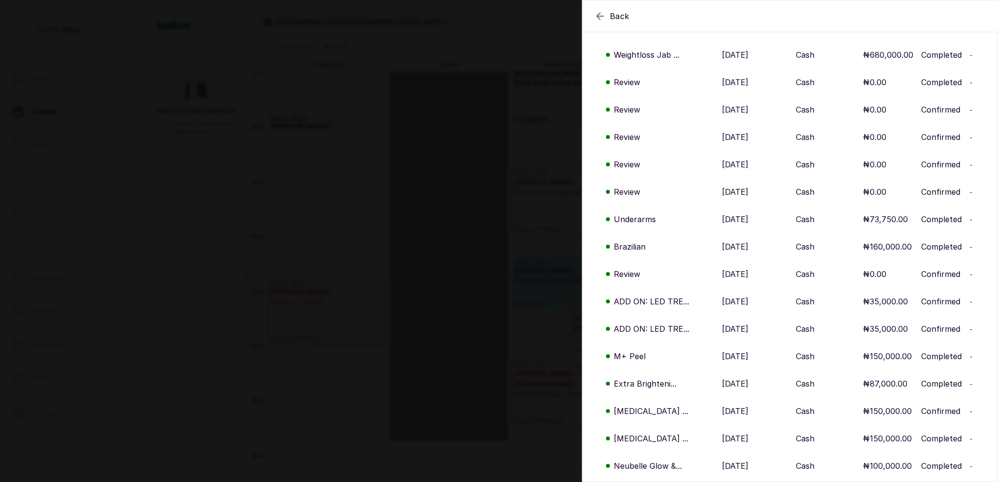
scroll to position [971, 0]
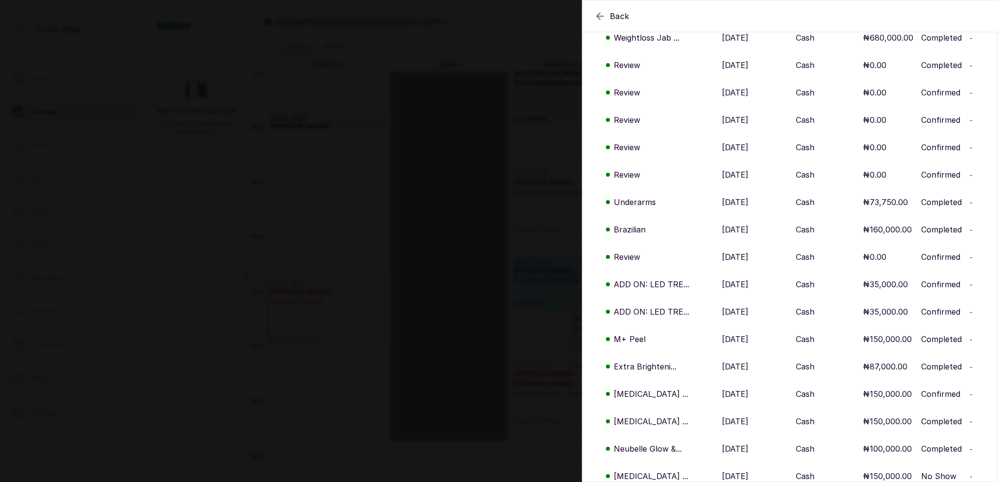
click at [648, 361] on p "Extra Brighteni..." at bounding box center [645, 367] width 63 height 12
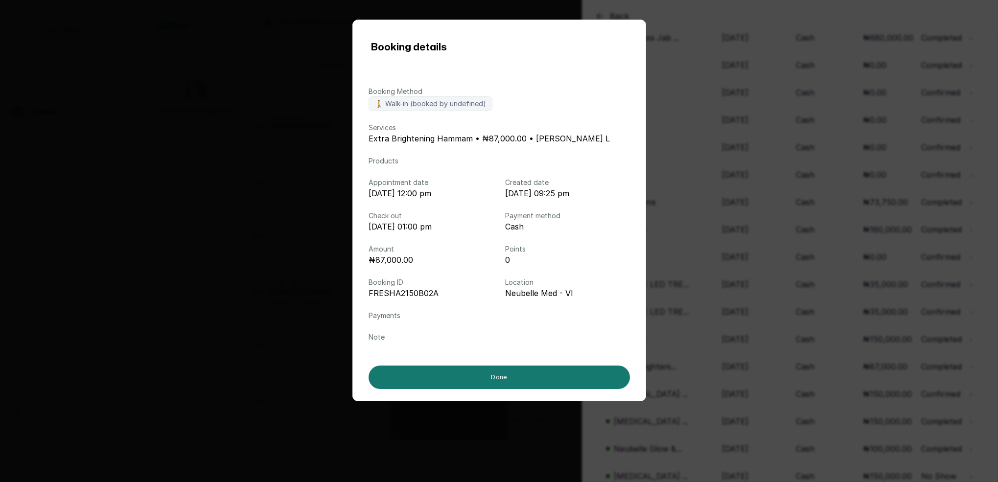
click at [756, 143] on div "Booking details Booking Method 🚶 Walk-in (booked by undefined) Services Extra B…" at bounding box center [499, 241] width 998 height 482
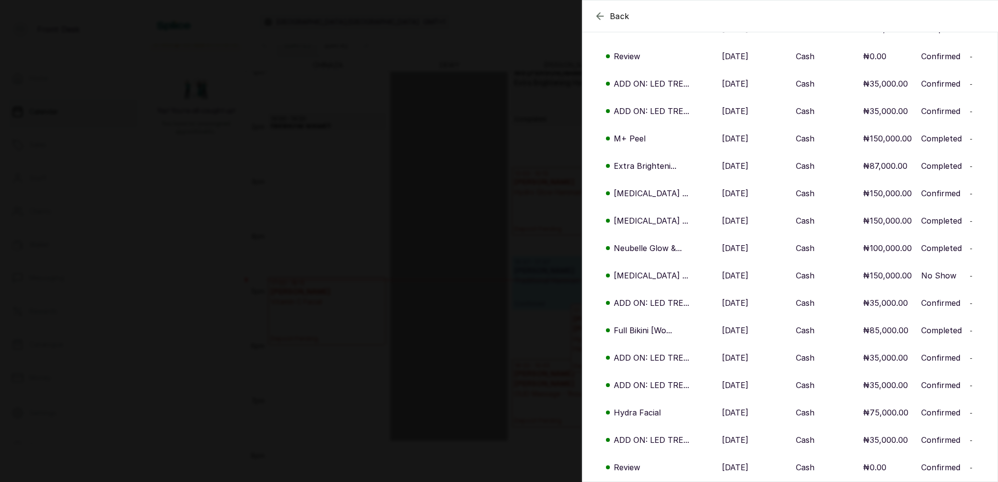
scroll to position [1172, 0]
click at [640, 159] on p "Extra Brighteni..." at bounding box center [645, 165] width 63 height 12
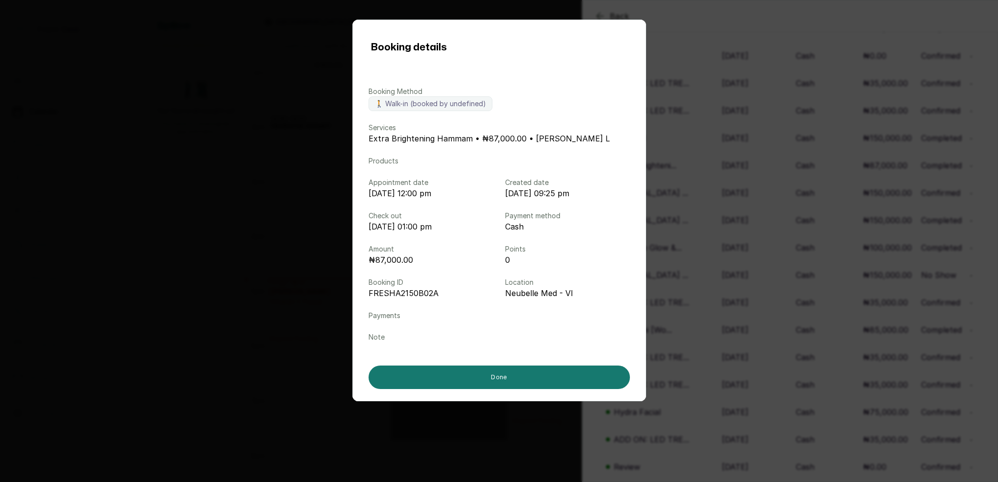
click at [729, 155] on div "Booking details Booking Method 🚶 Walk-in (booked by undefined) Services Extra B…" at bounding box center [499, 241] width 998 height 482
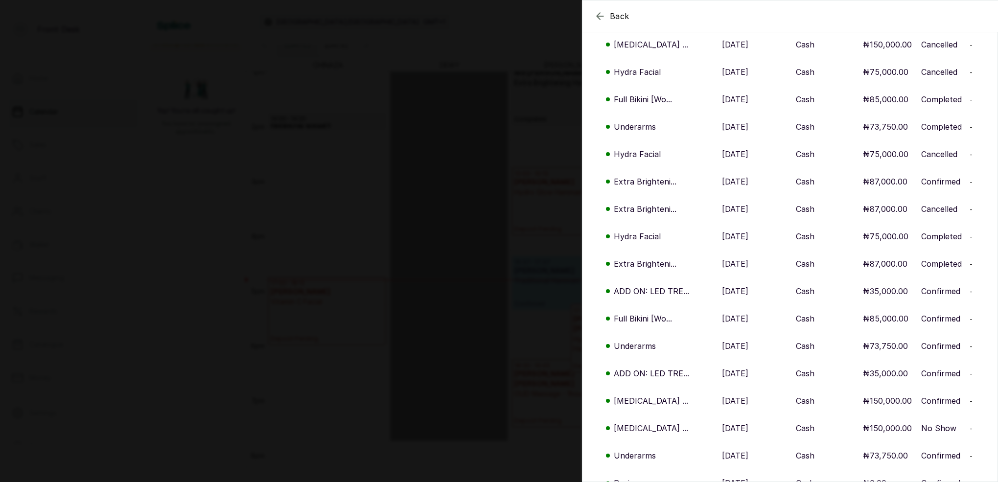
scroll to position [1731, 0]
click at [653, 258] on p "Extra Brighteni..." at bounding box center [645, 264] width 63 height 12
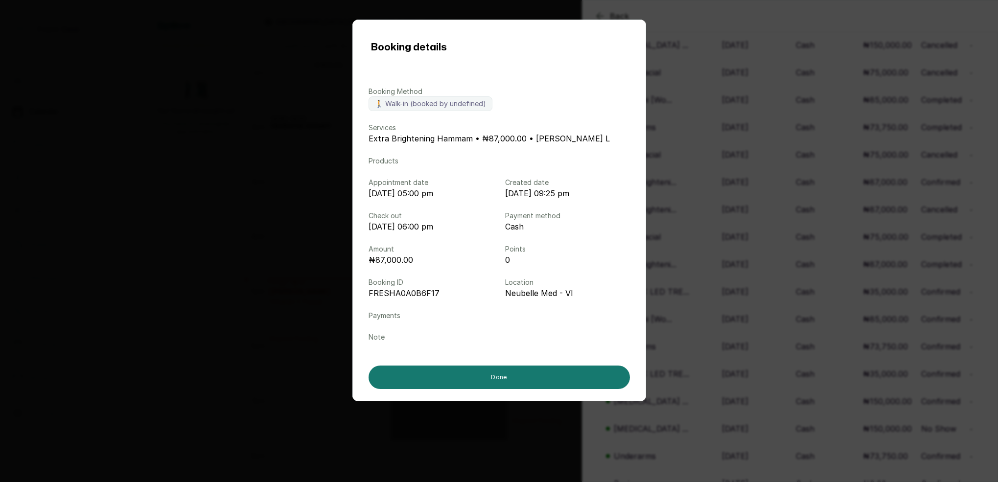
click at [722, 224] on div "Booking details Booking Method 🚶 Walk-in (booked by undefined) Services Extra B…" at bounding box center [499, 241] width 998 height 482
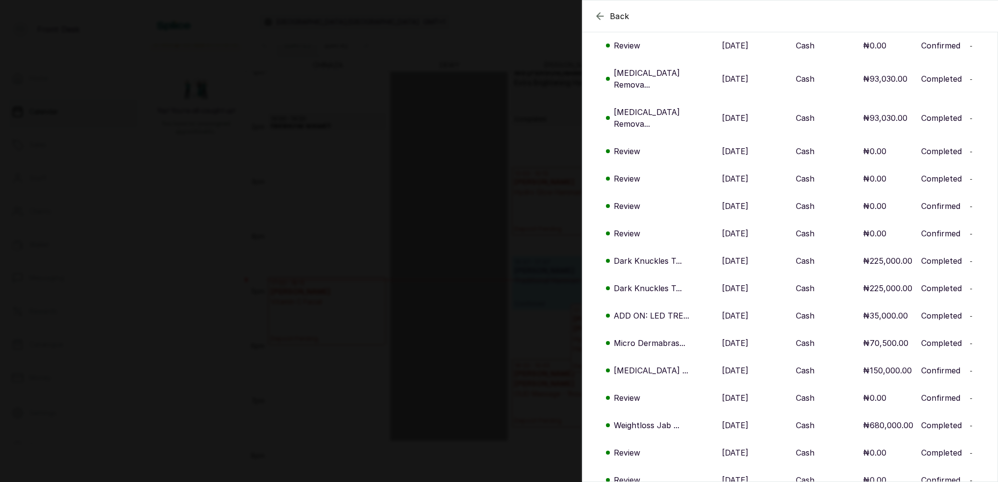
scroll to position [558, 0]
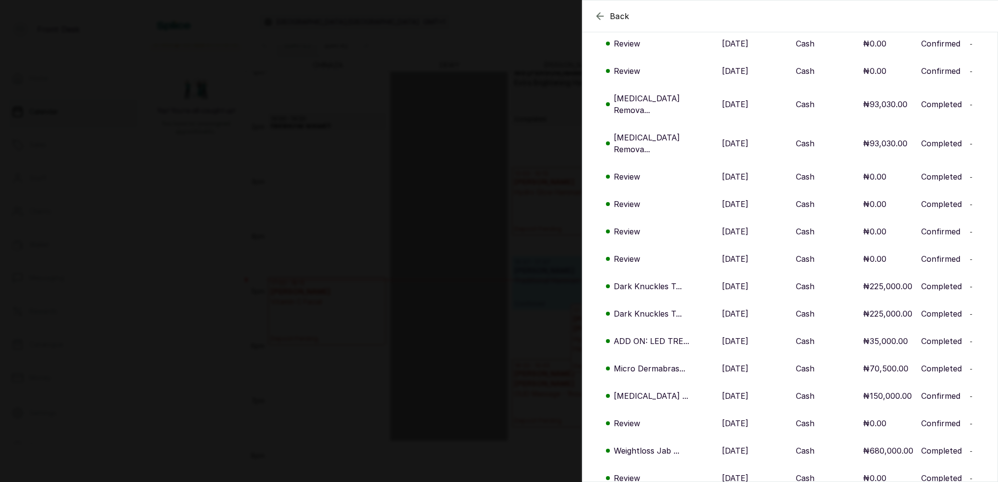
click at [503, 78] on div "Back Ms [PERSON_NAME] MK Ms [PERSON_NAME] [PERSON_NAME][EMAIL_ADDRESS][DOMAIN_N…" at bounding box center [499, 241] width 998 height 482
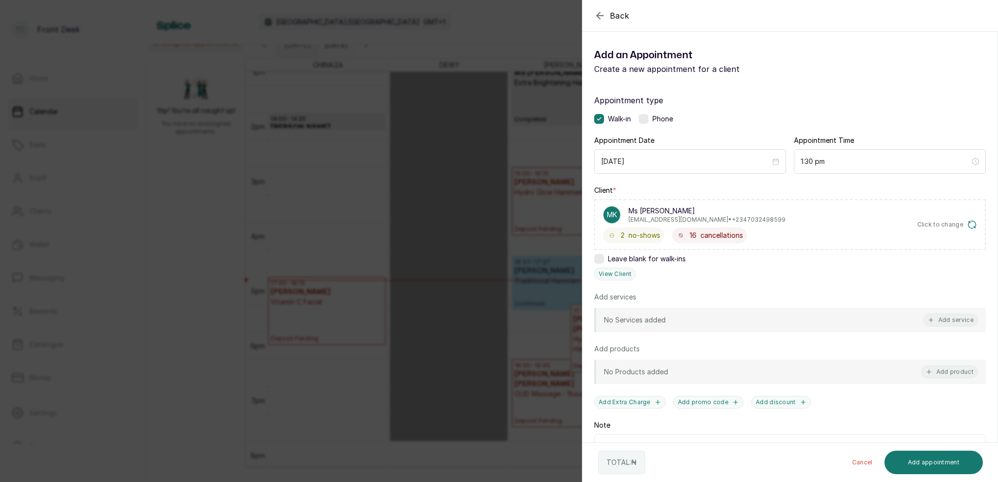
click at [499, 51] on div "Back Add Appointment Add an Appointment Create a new appointment for a client A…" at bounding box center [499, 241] width 998 height 482
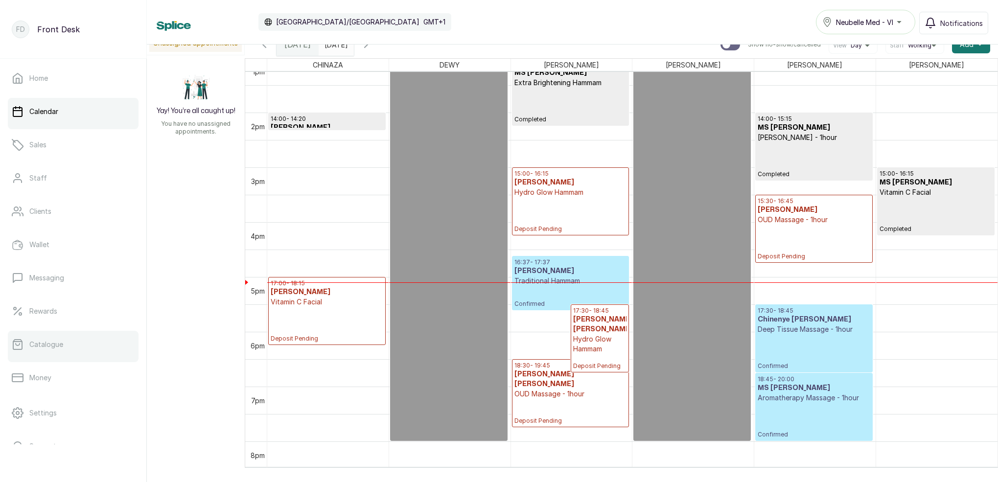
click at [65, 339] on link "Catalogue" at bounding box center [73, 344] width 131 height 27
